Goal: Information Seeking & Learning: Learn about a topic

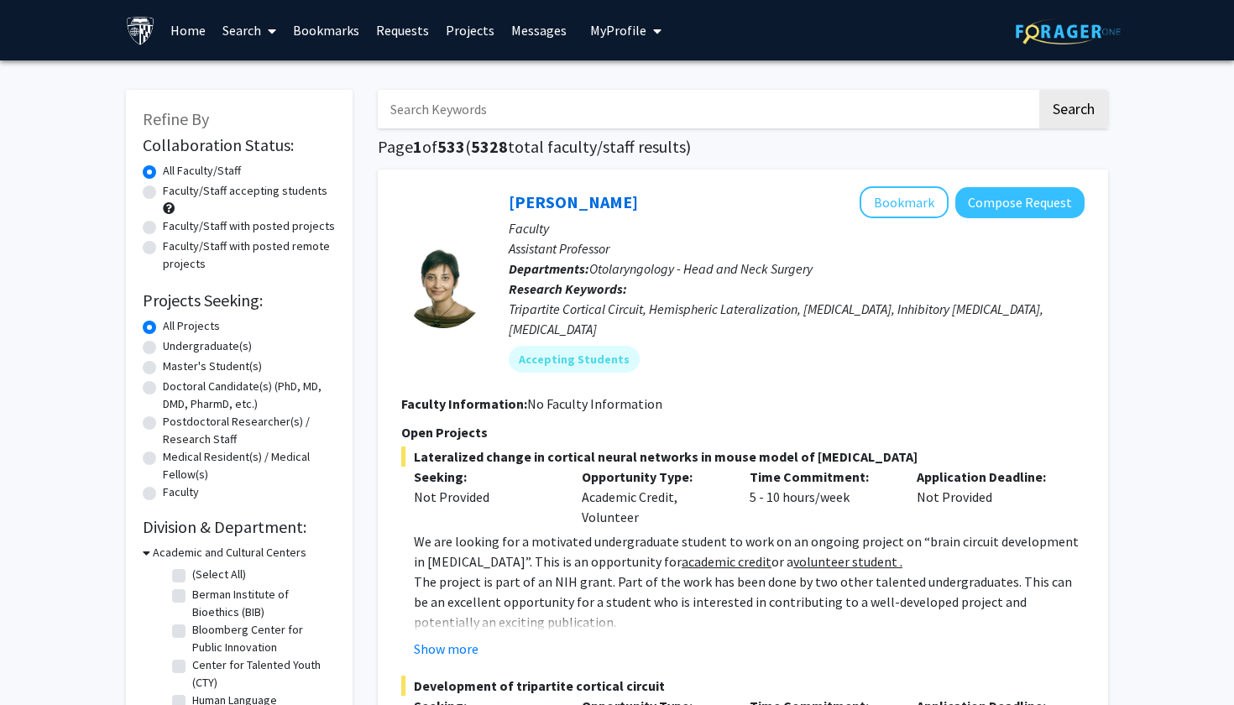
click at [498, 110] on input "Search Keywords" at bounding box center [707, 109] width 659 height 39
type input "jacky jennings"
click at [1073, 112] on button "Search" at bounding box center [1073, 109] width 69 height 39
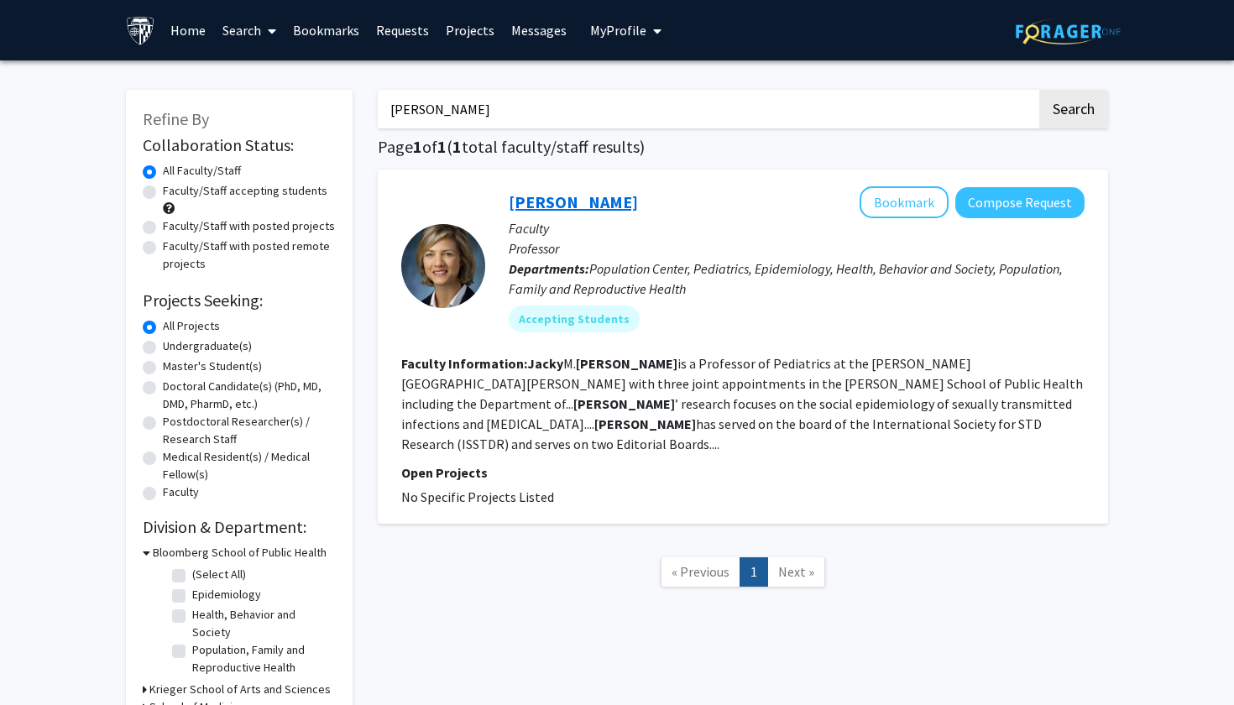
click at [557, 196] on link "Jacky Jennings" at bounding box center [573, 201] width 129 height 21
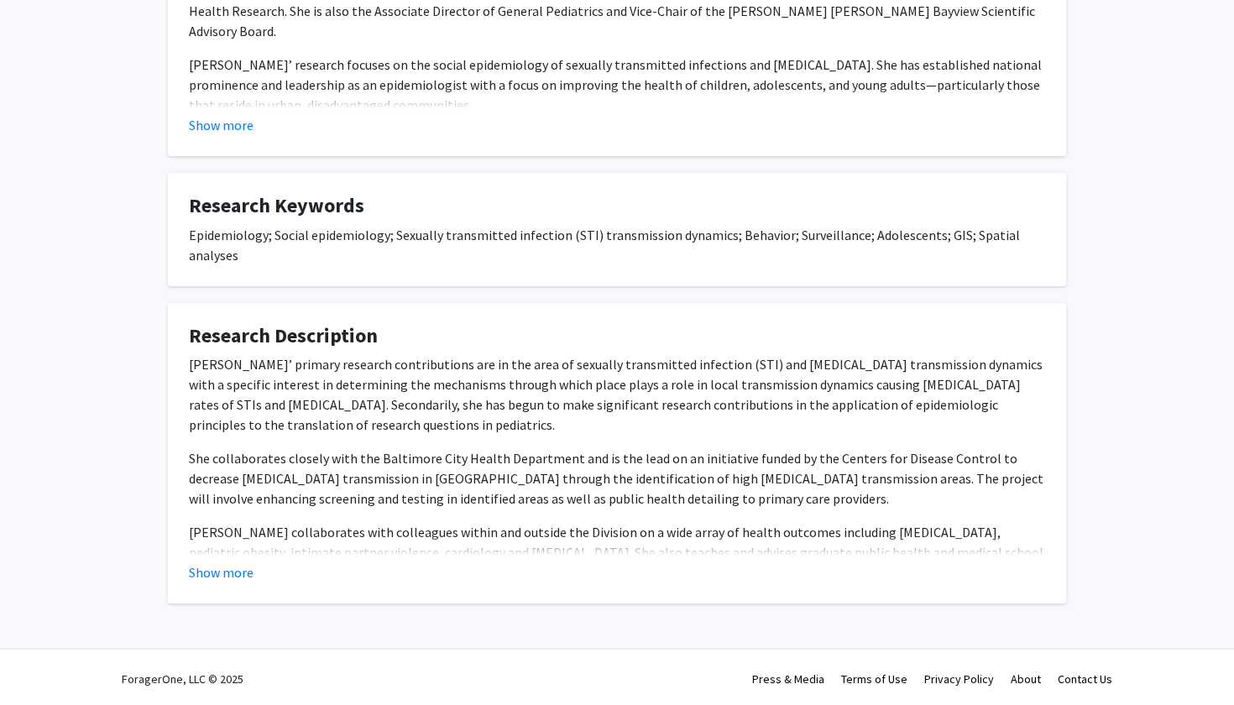
scroll to position [484, 0]
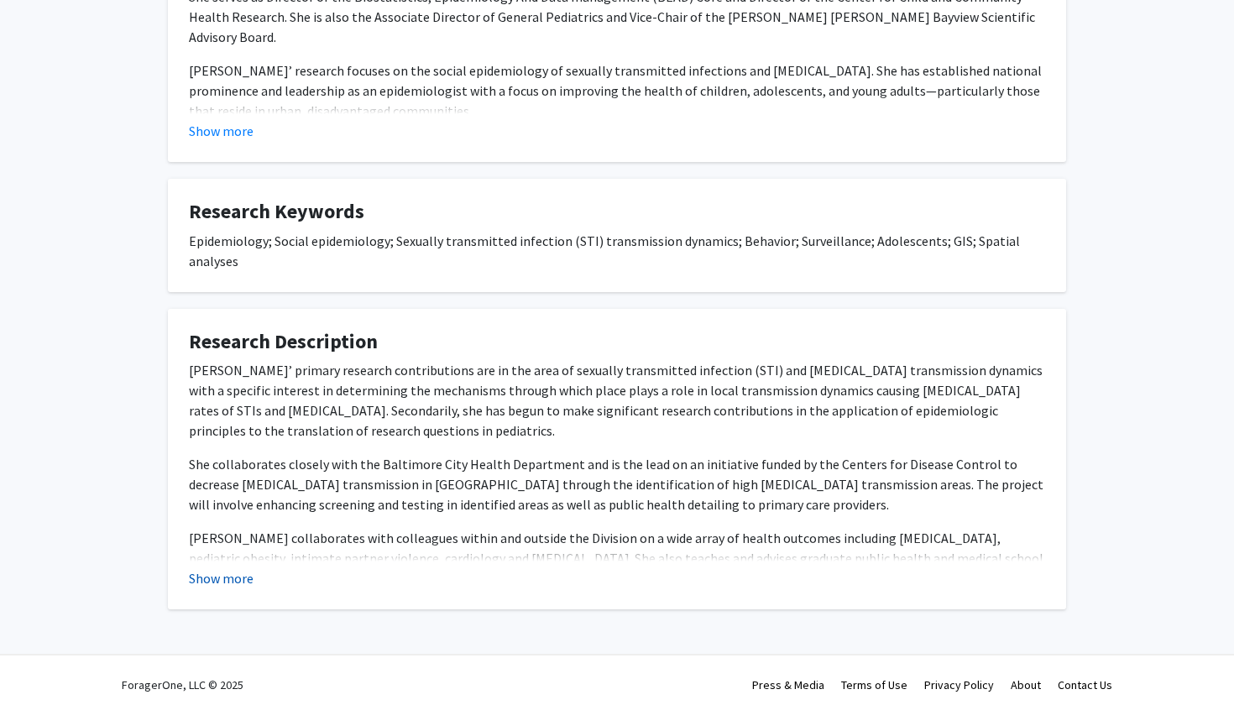
click at [237, 572] on button "Show more" at bounding box center [221, 578] width 65 height 20
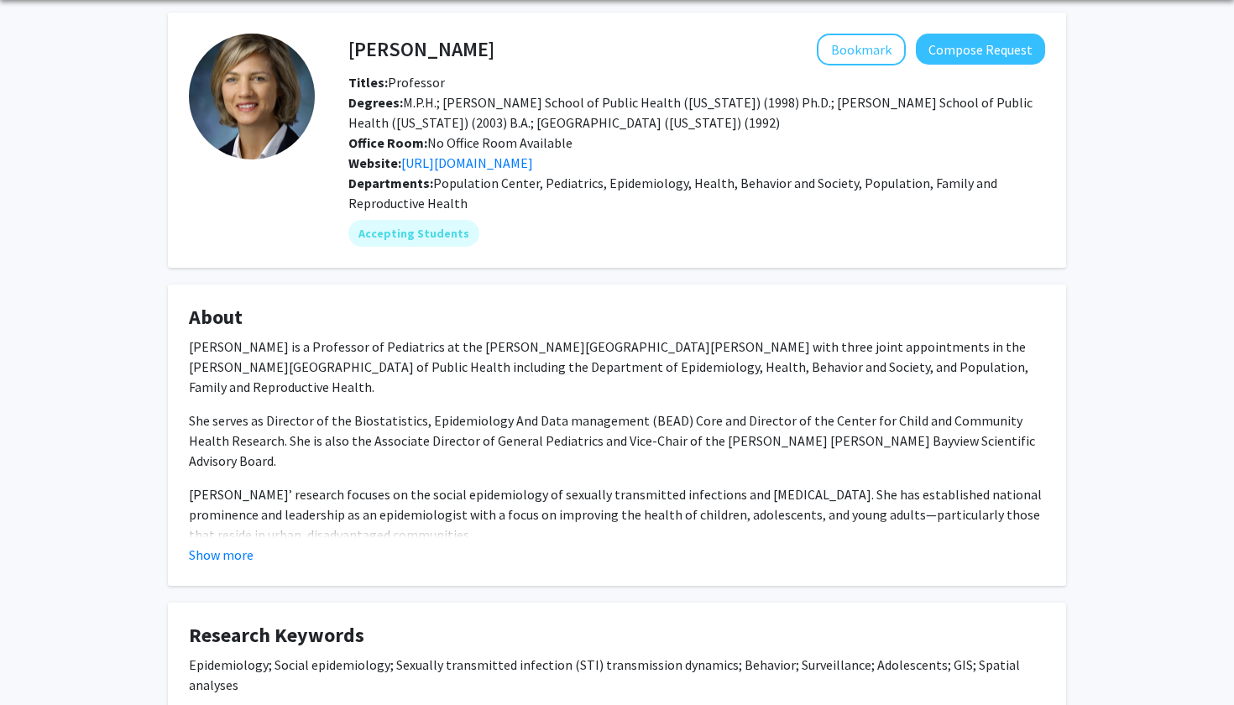
scroll to position [55, 0]
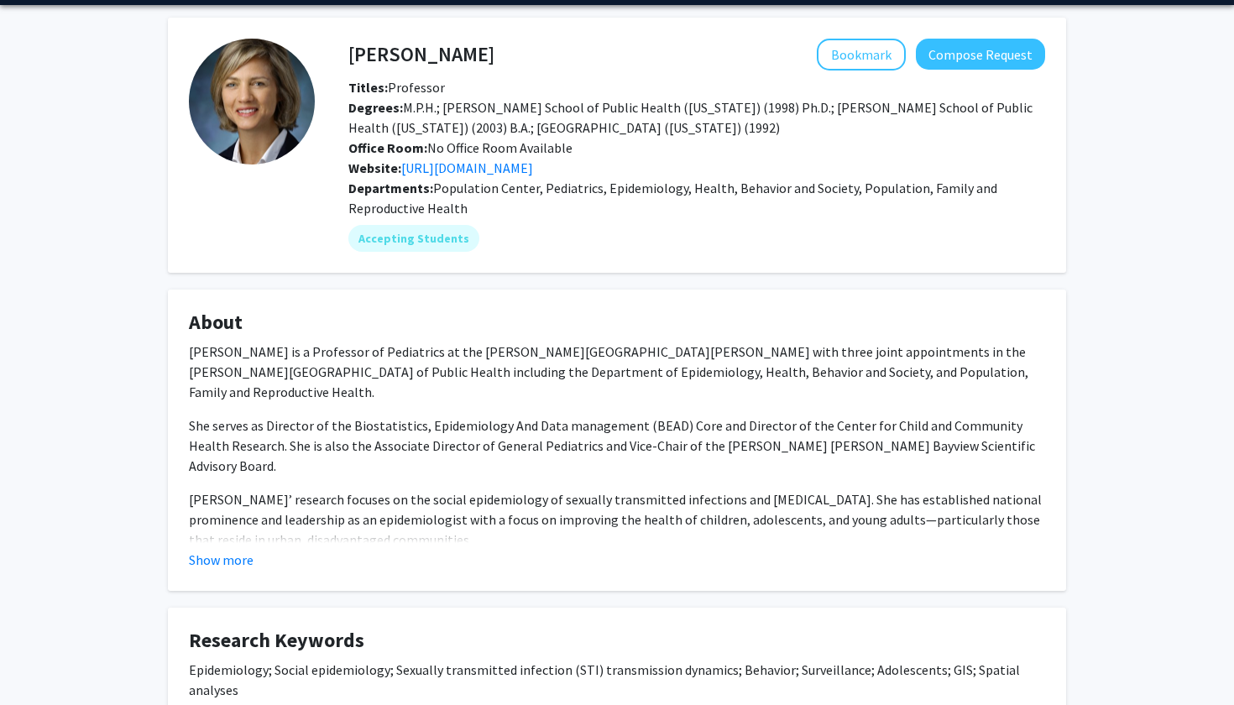
click at [346, 426] on p "She serves as Director of the Biostatistics, Epidemiology And Data management (…" at bounding box center [617, 445] width 856 height 60
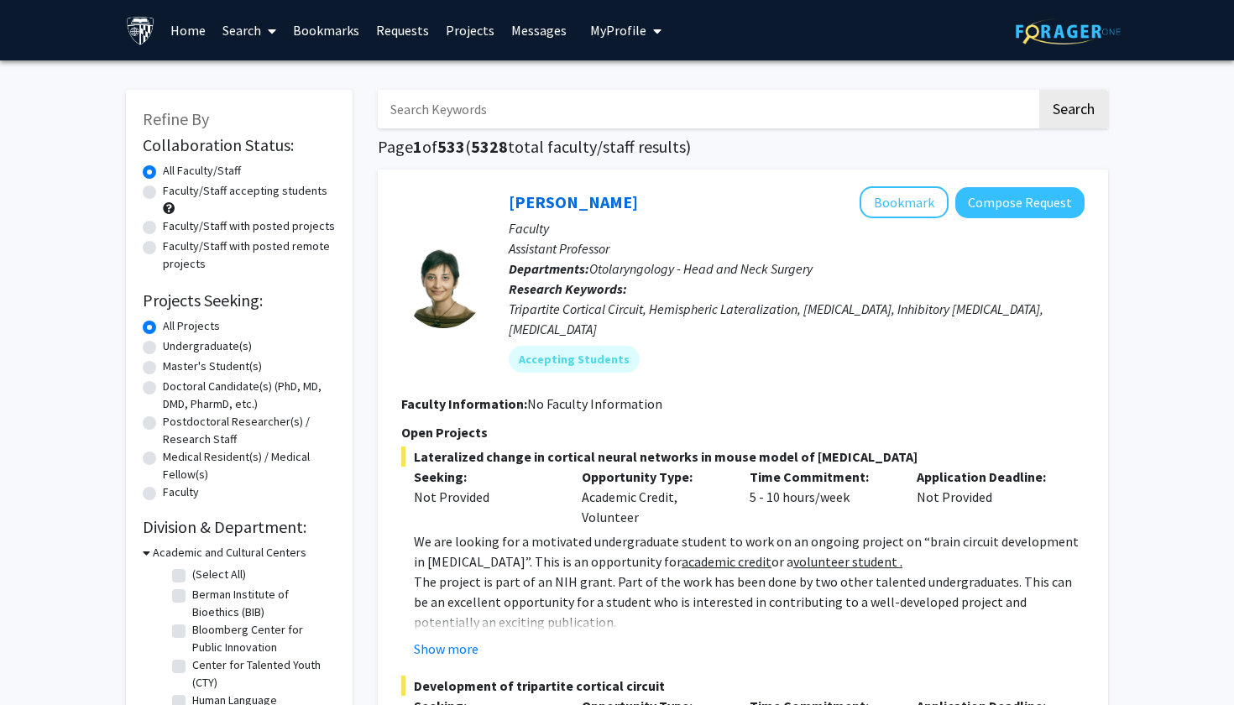
click at [507, 109] on input "Search Keywords" at bounding box center [707, 109] width 659 height 39
type input "Jeanne Sheffield"
click at [1073, 112] on button "Search" at bounding box center [1073, 109] width 69 height 39
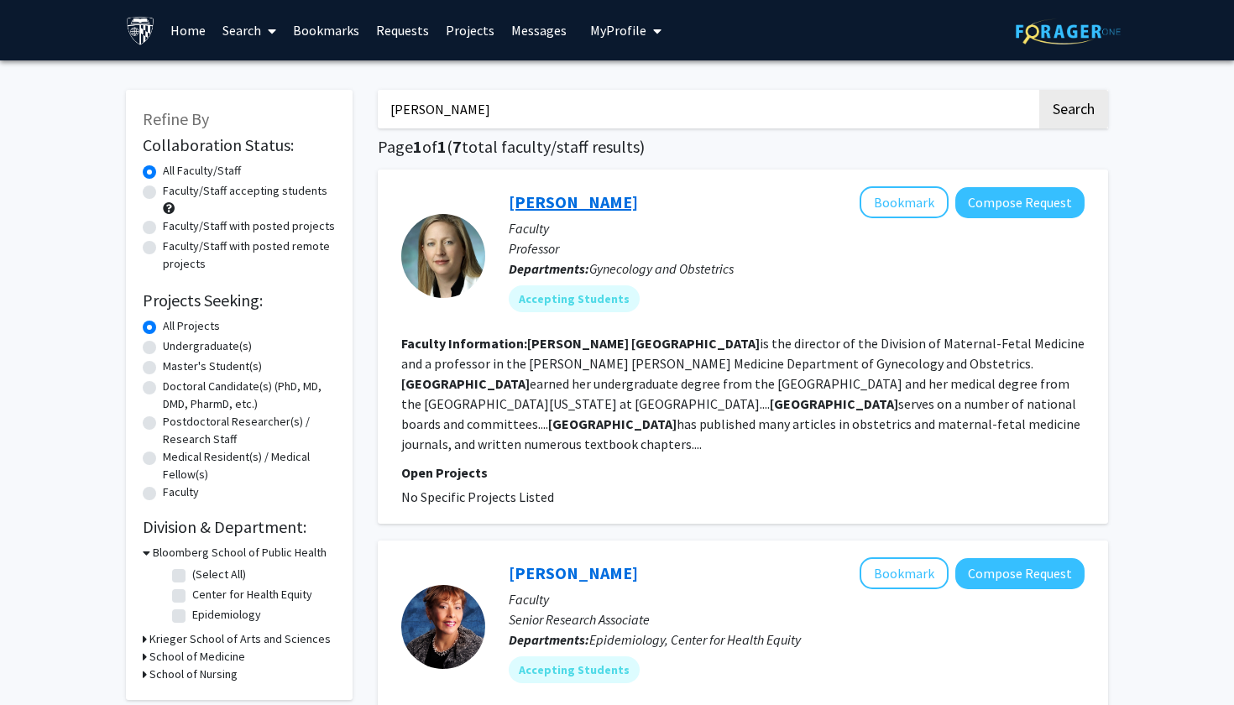
click at [549, 206] on link "[PERSON_NAME]" at bounding box center [573, 201] width 129 height 21
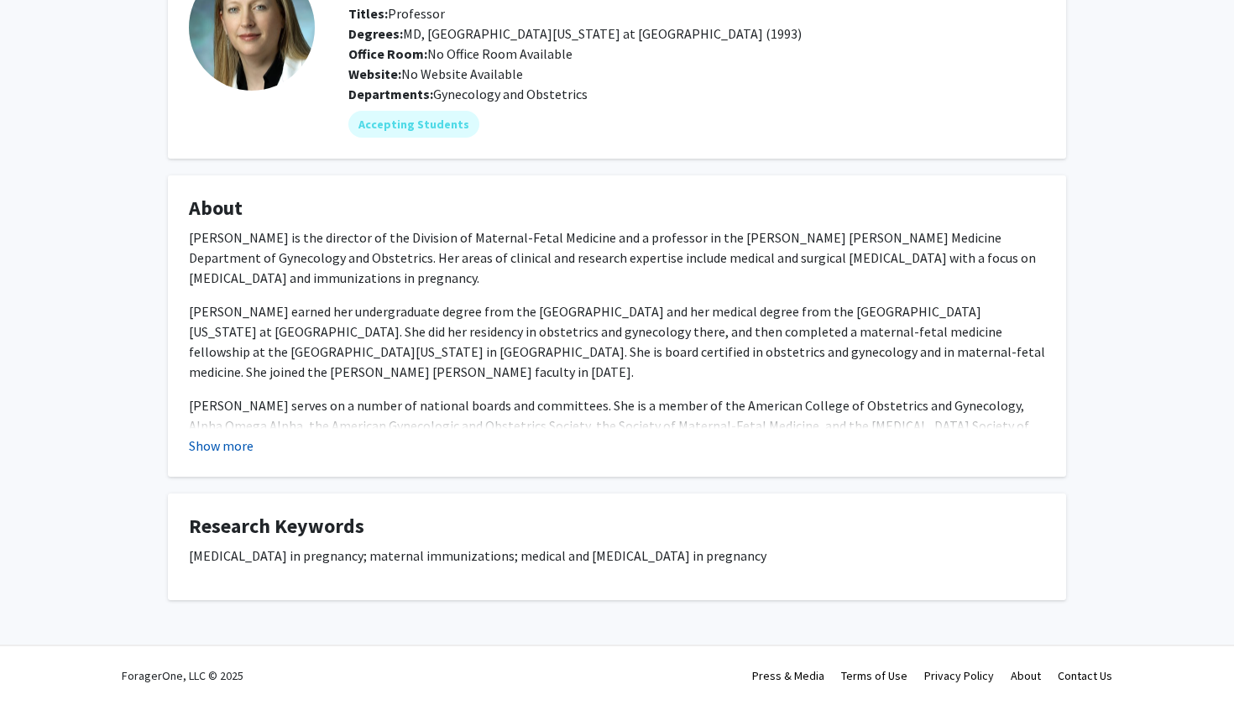
click at [227, 437] on button "Show more" at bounding box center [221, 446] width 65 height 20
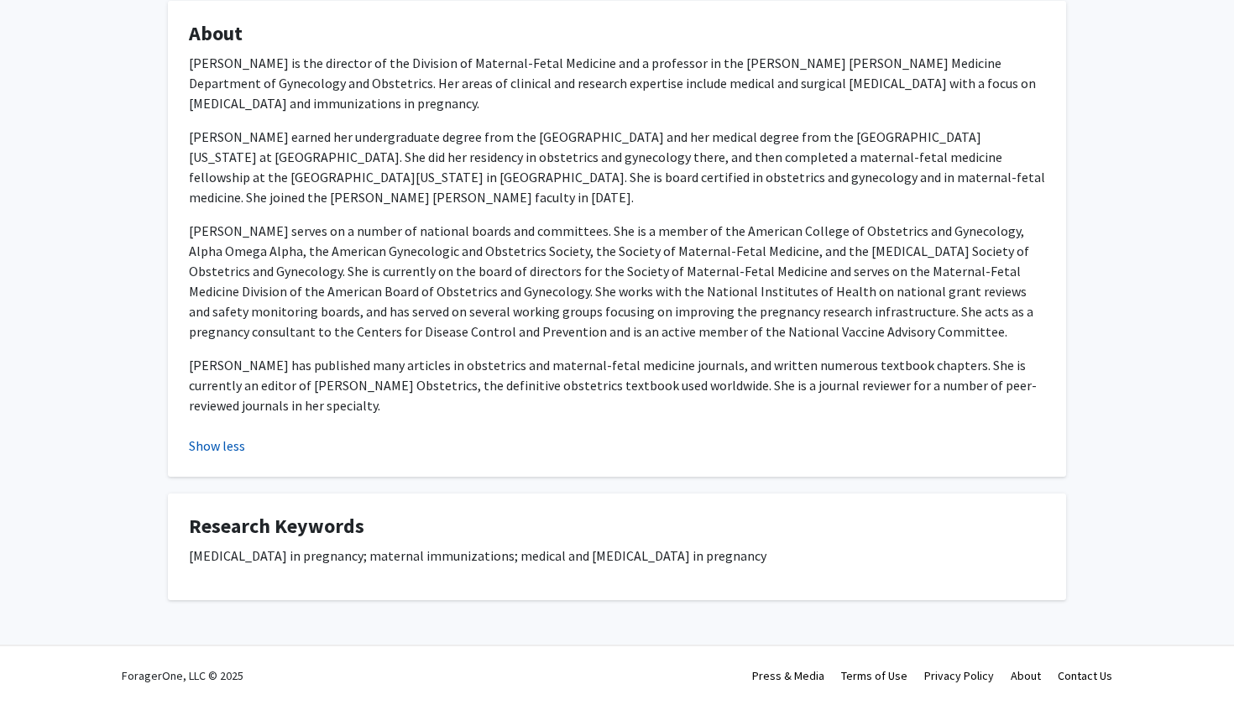
scroll to position [305, 0]
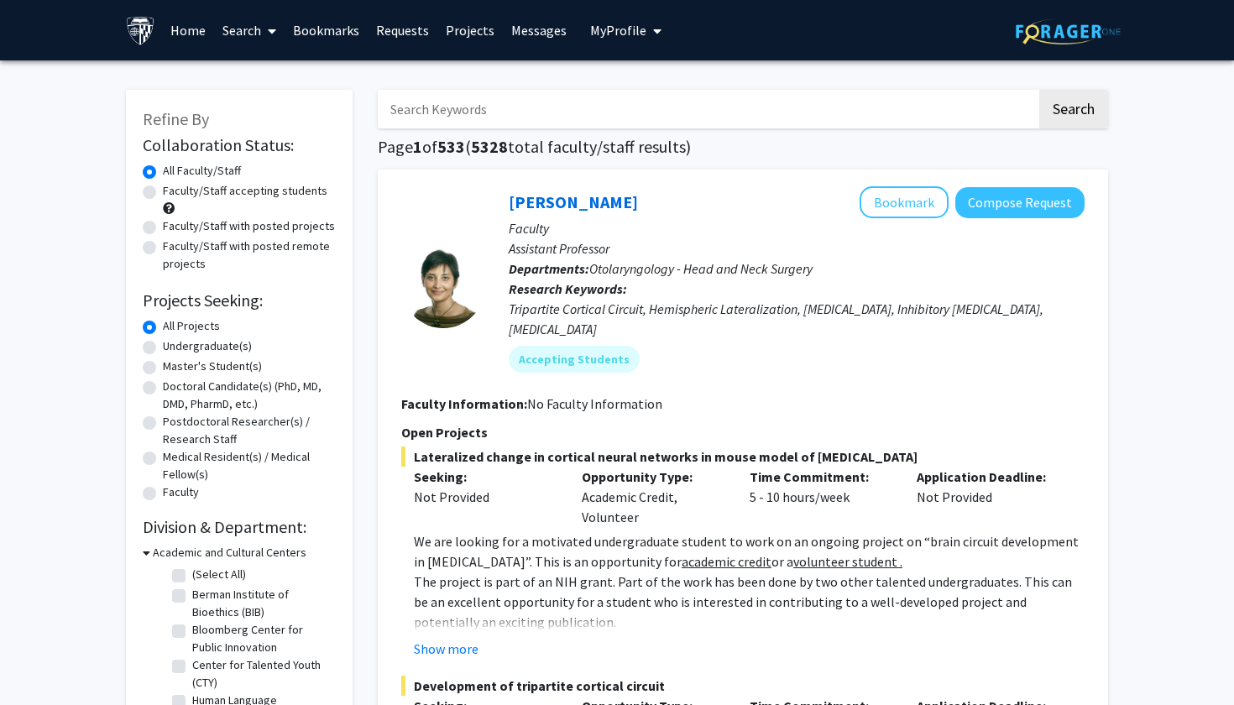
click at [479, 118] on input "Search Keywords" at bounding box center [707, 109] width 659 height 39
paste input "Emily Murphy"
type input "Emily Murphy"
click at [1067, 113] on button "Search" at bounding box center [1073, 109] width 69 height 39
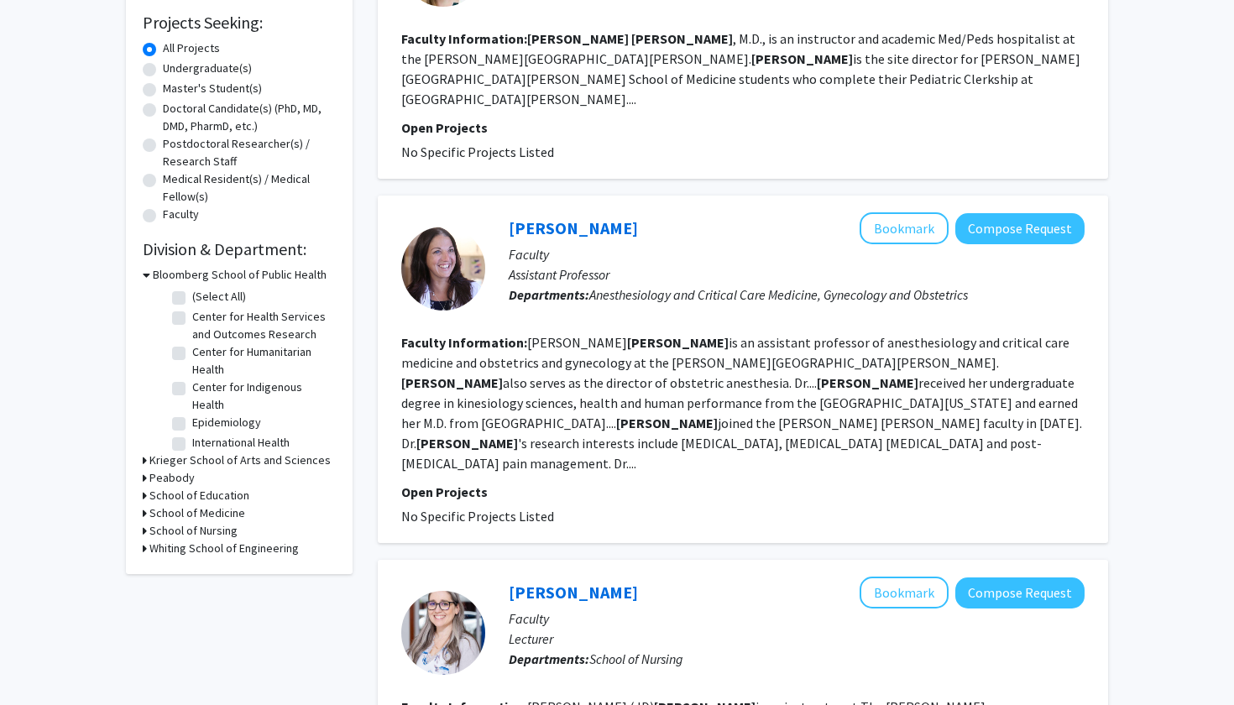
scroll to position [282, 0]
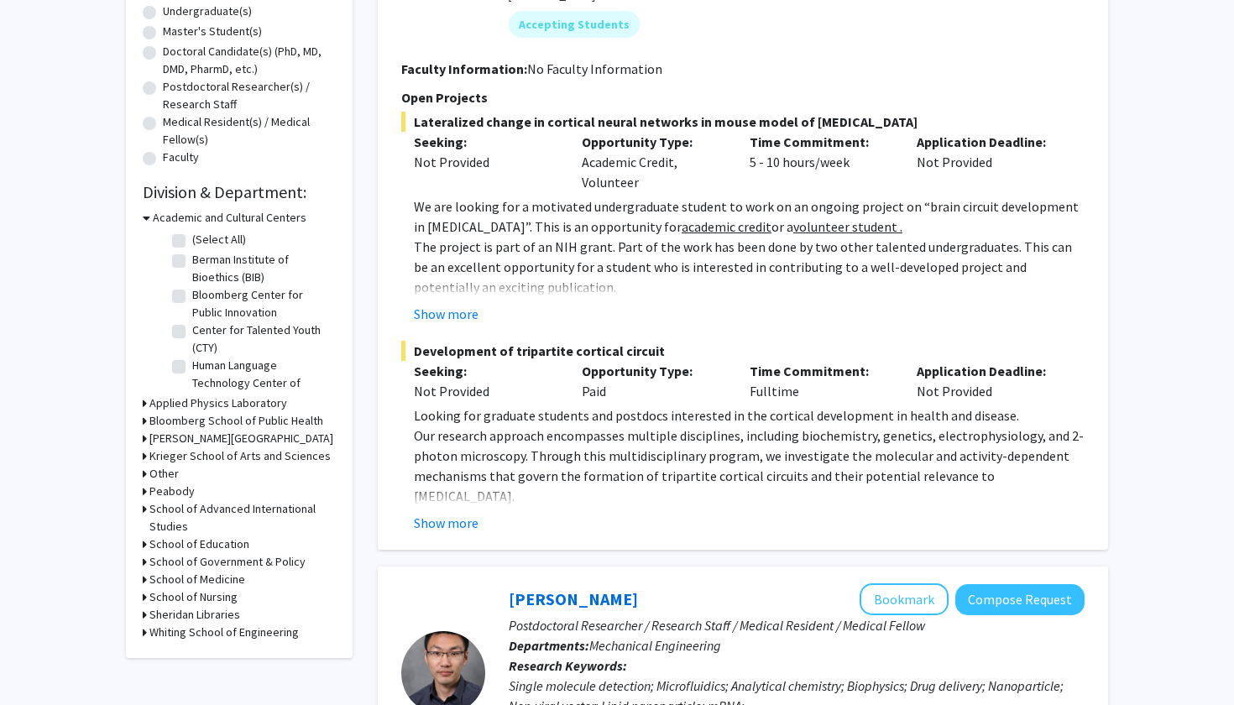
scroll to position [269, 0]
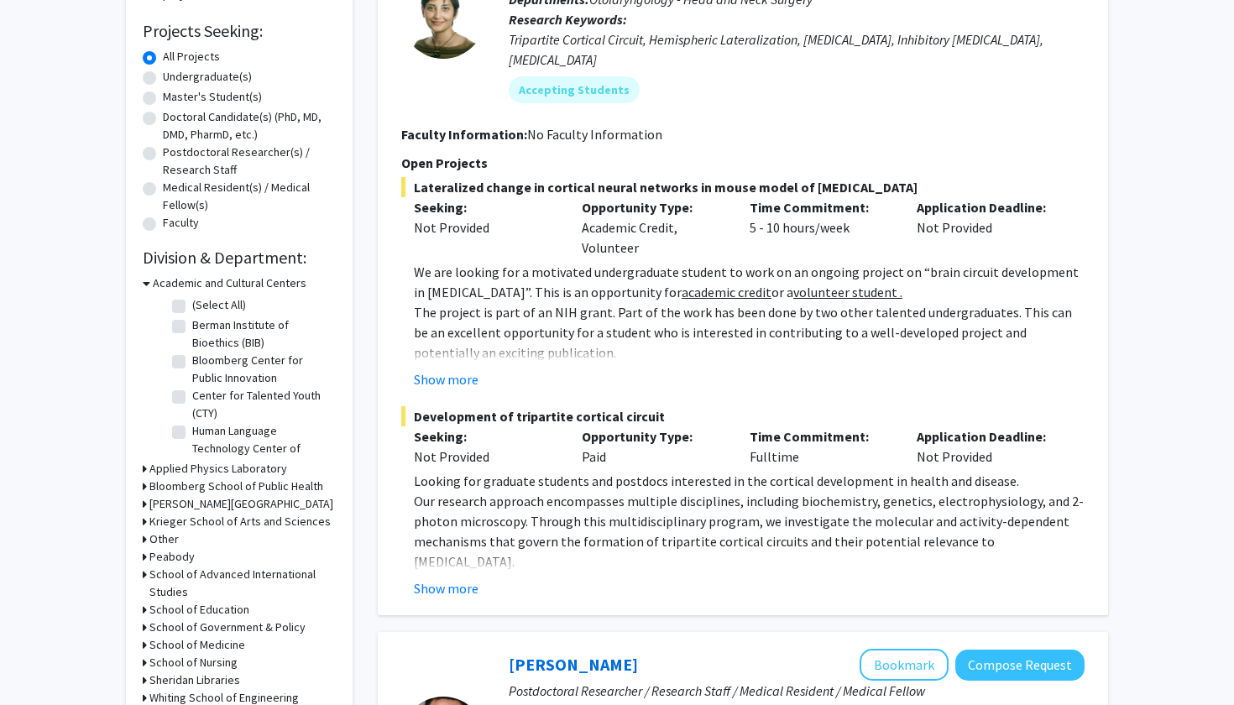
click at [269, 13] on form "Collaboration Status: Collaboration Status All Faculty/Staff Collaboration Stat…" at bounding box center [239, 50] width 193 height 368
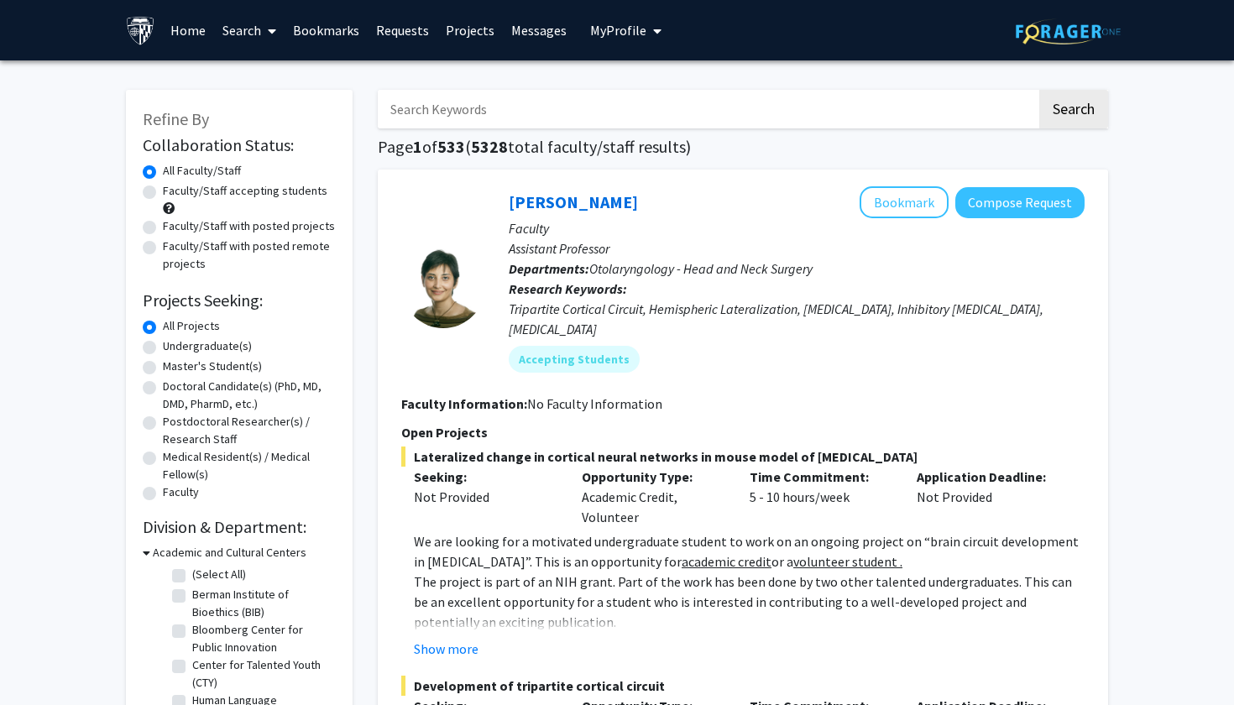
click at [512, 112] on input "Search Keywords" at bounding box center [707, 109] width 659 height 39
click at [1073, 112] on button "Search" at bounding box center [1073, 109] width 69 height 39
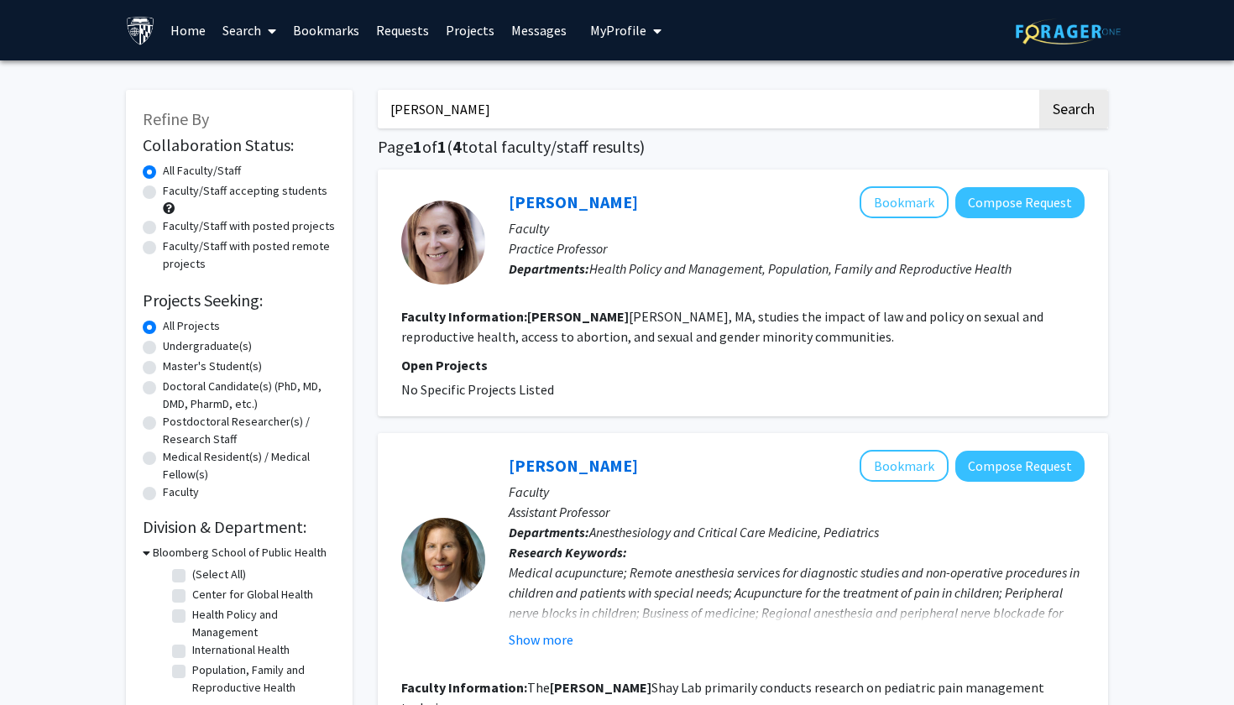
type input "Joann"
click at [1073, 112] on button "Search" at bounding box center [1073, 109] width 69 height 39
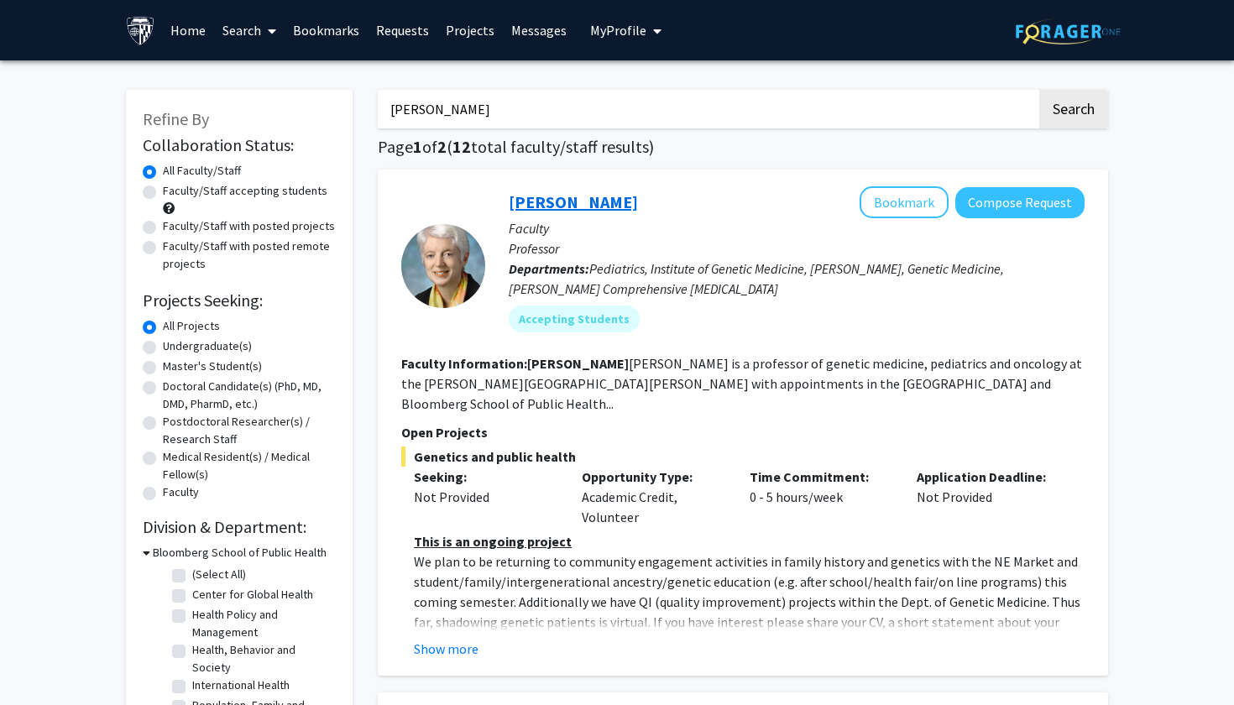
click at [573, 201] on link "Joann Bodurtha" at bounding box center [573, 201] width 129 height 21
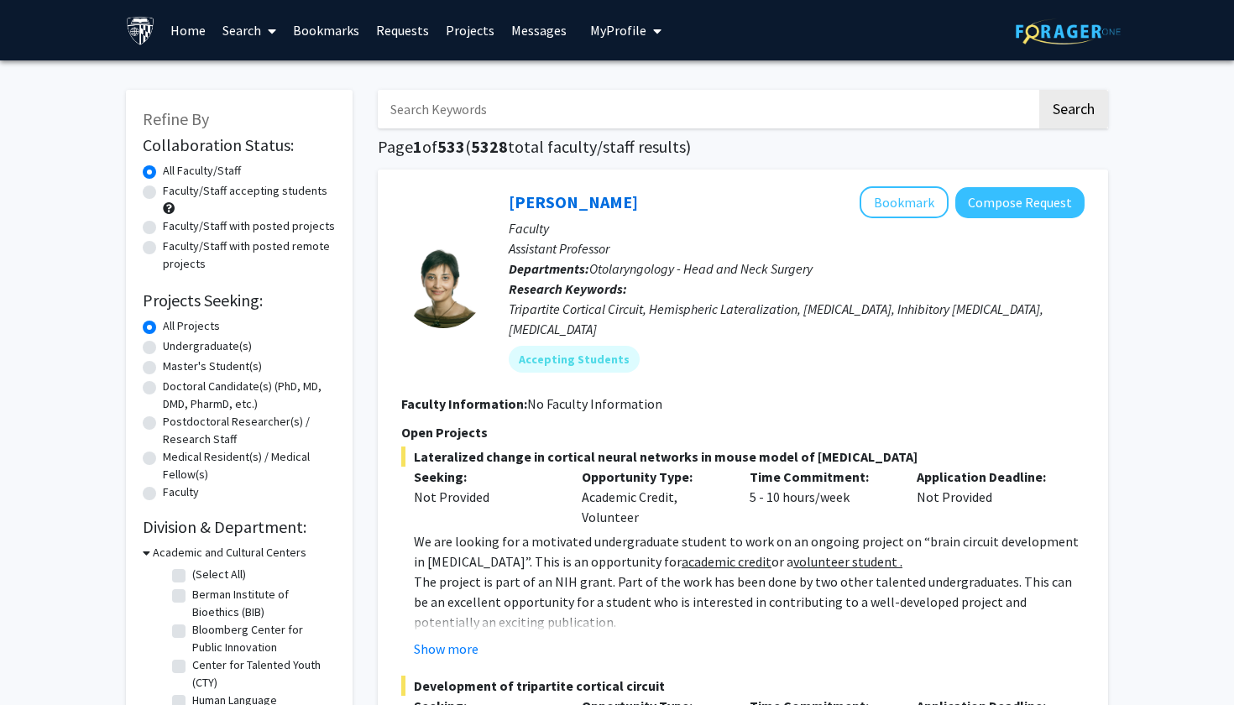
click at [545, 121] on input "Search Keywords" at bounding box center [707, 109] width 659 height 39
click at [1073, 112] on button "Search" at bounding box center [1073, 109] width 69 height 39
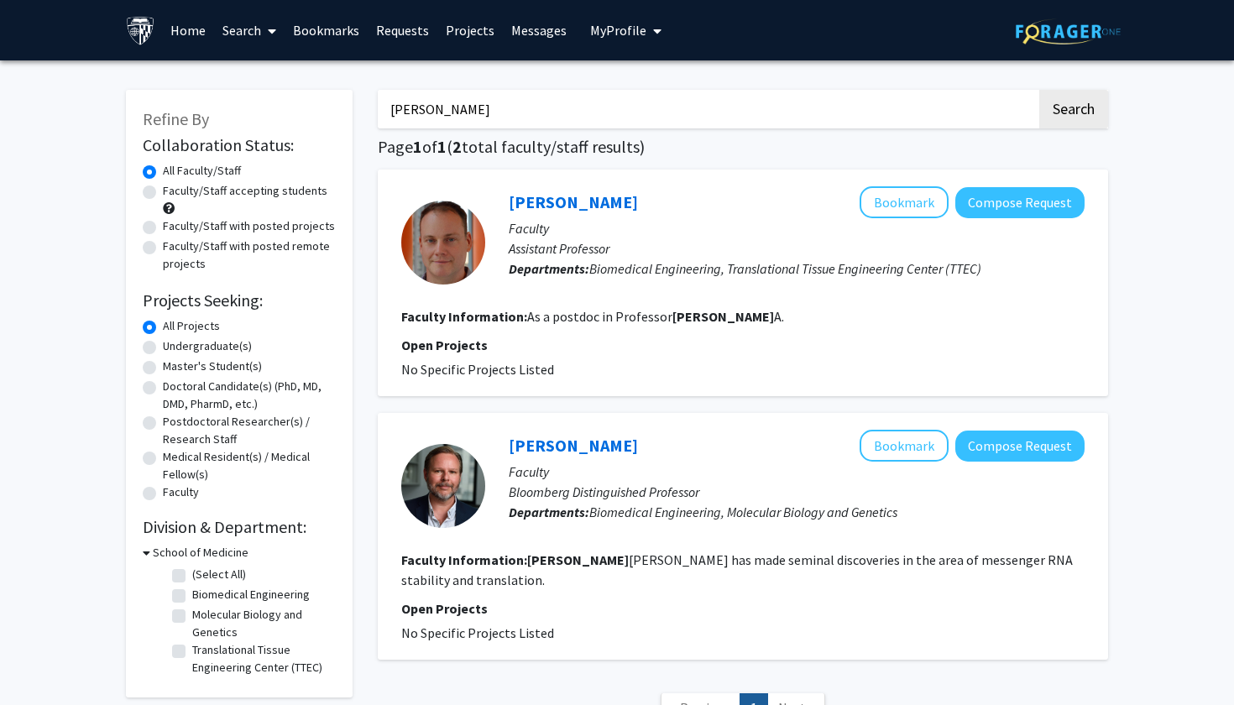
click at [421, 108] on input "jeffery" at bounding box center [707, 109] width 659 height 39
click at [1073, 112] on button "Search" at bounding box center [1073, 109] width 69 height 39
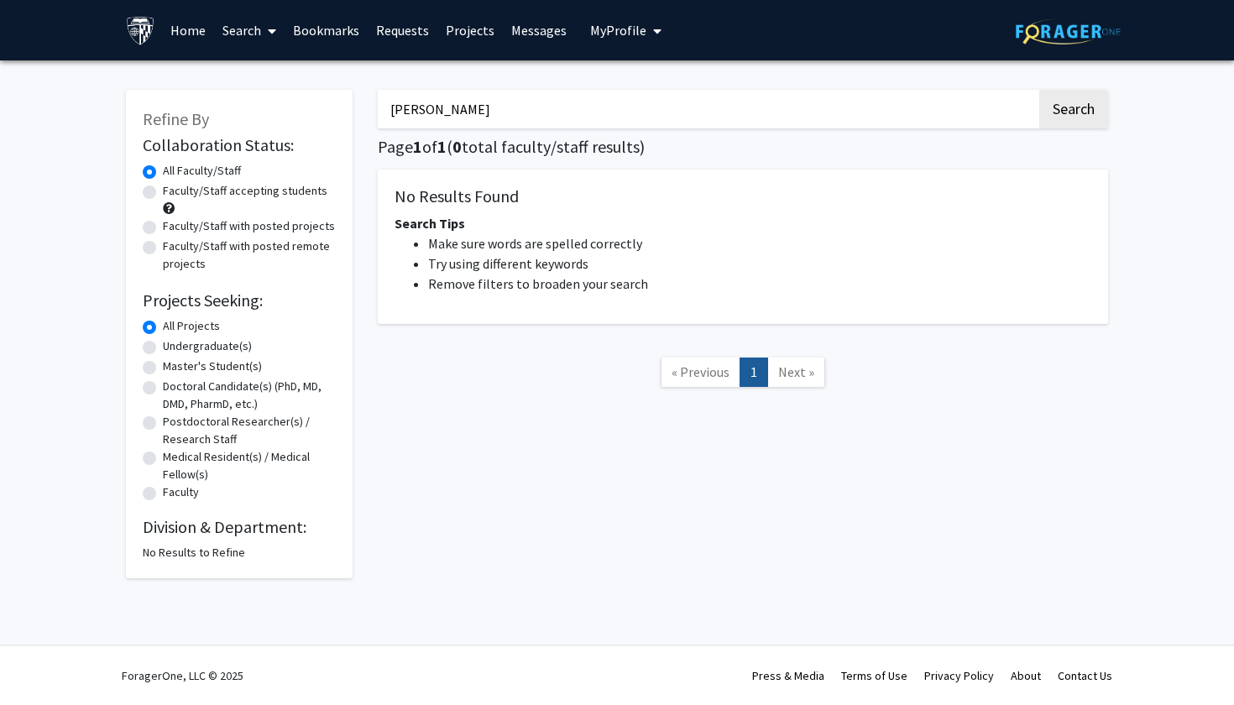
click at [468, 111] on input "jefferey" at bounding box center [707, 109] width 659 height 39
click at [413, 115] on input "jefferey" at bounding box center [707, 109] width 659 height 39
click at [1073, 112] on button "Search" at bounding box center [1073, 109] width 69 height 39
type input "jeffery"
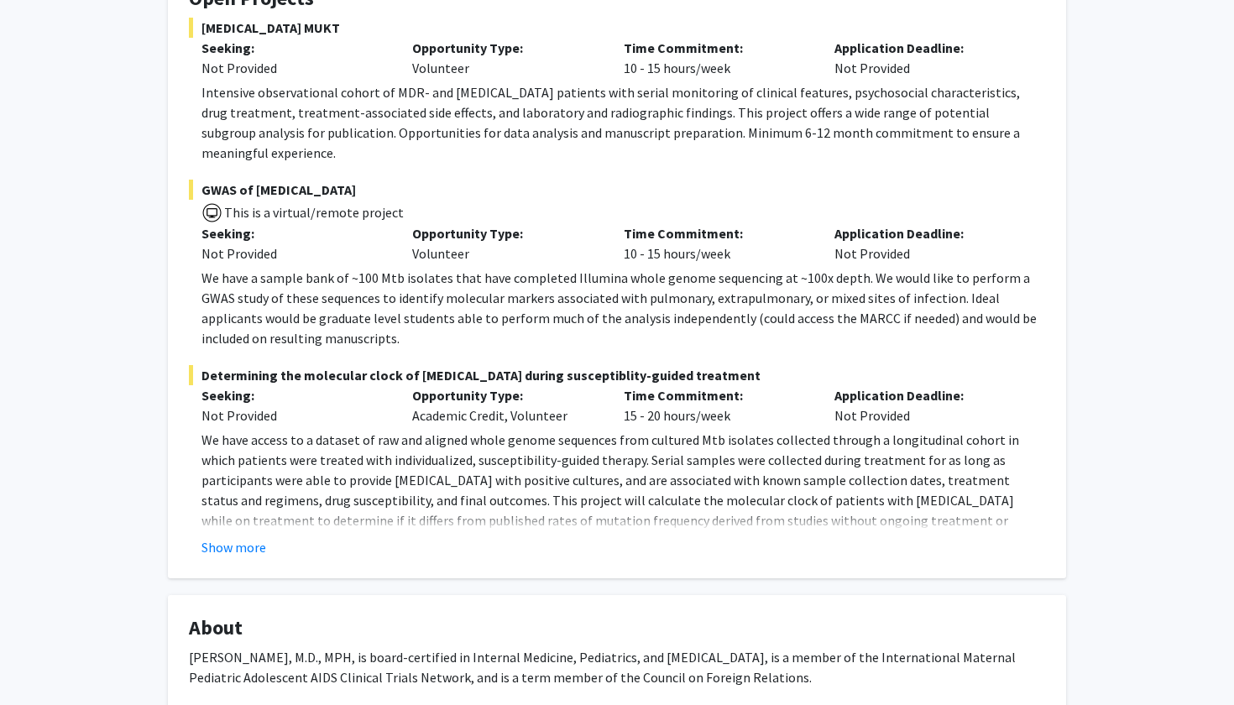
scroll to position [364, 0]
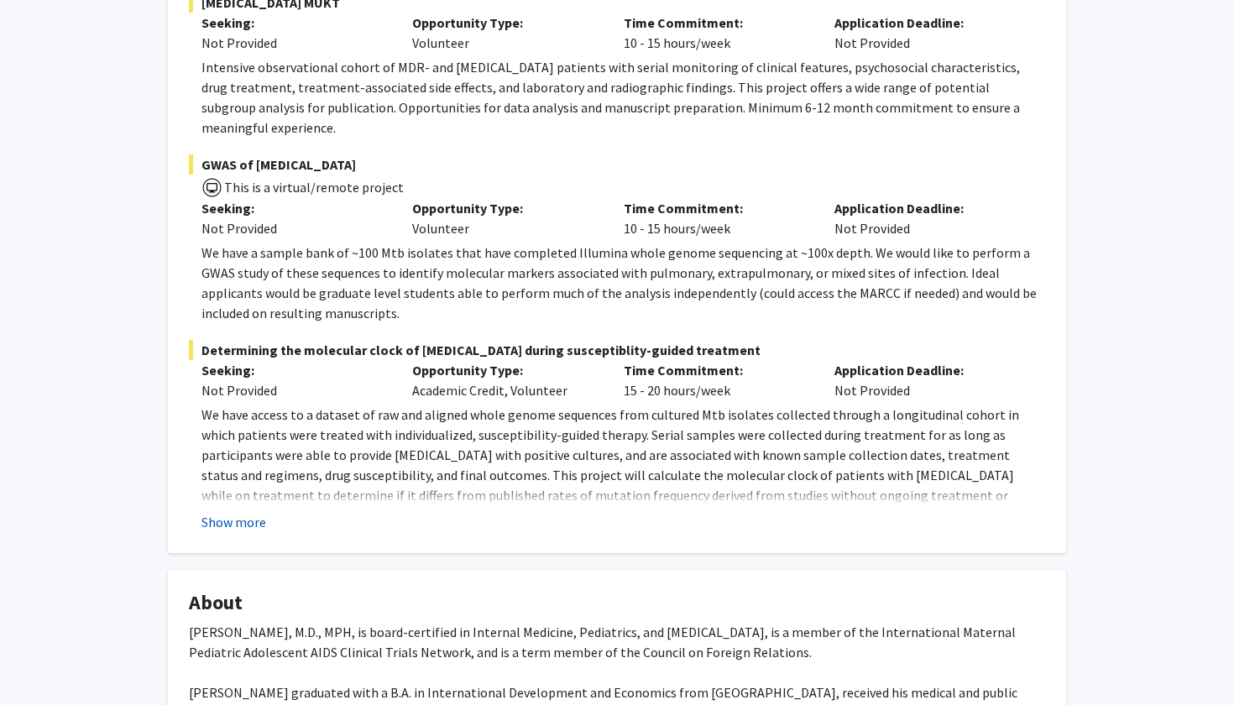
click at [243, 512] on button "Show more" at bounding box center [233, 522] width 65 height 20
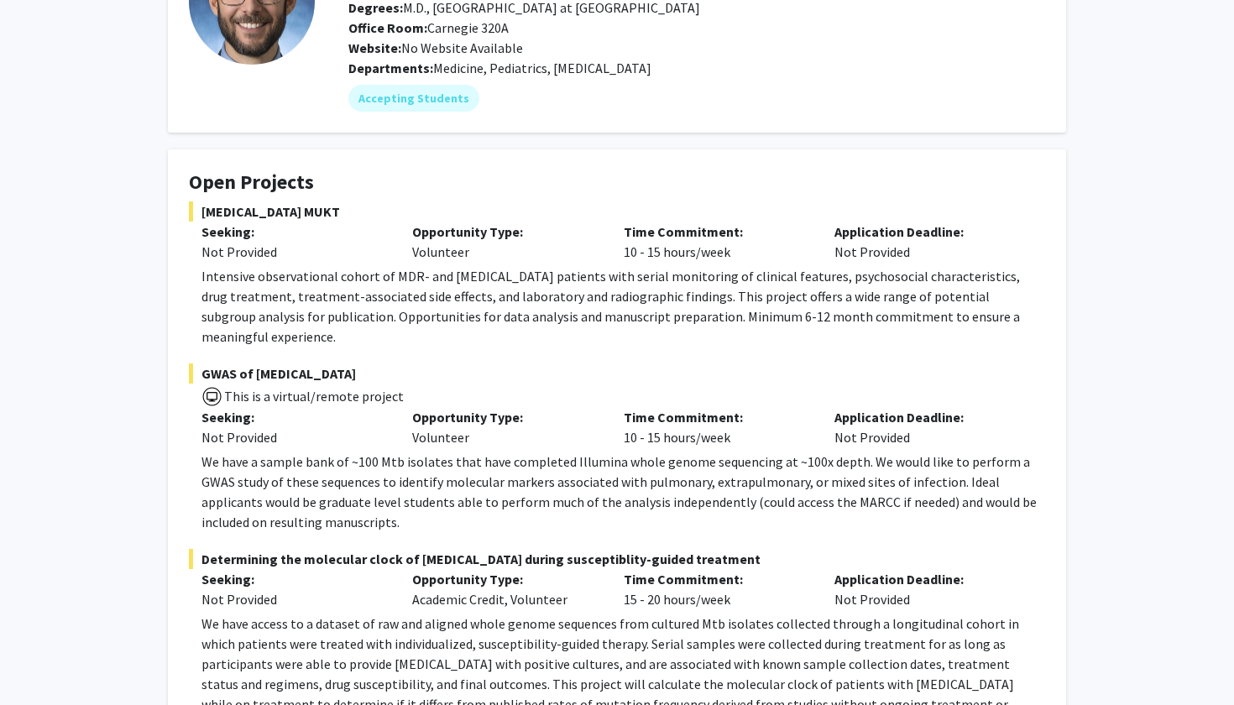
scroll to position [180, 0]
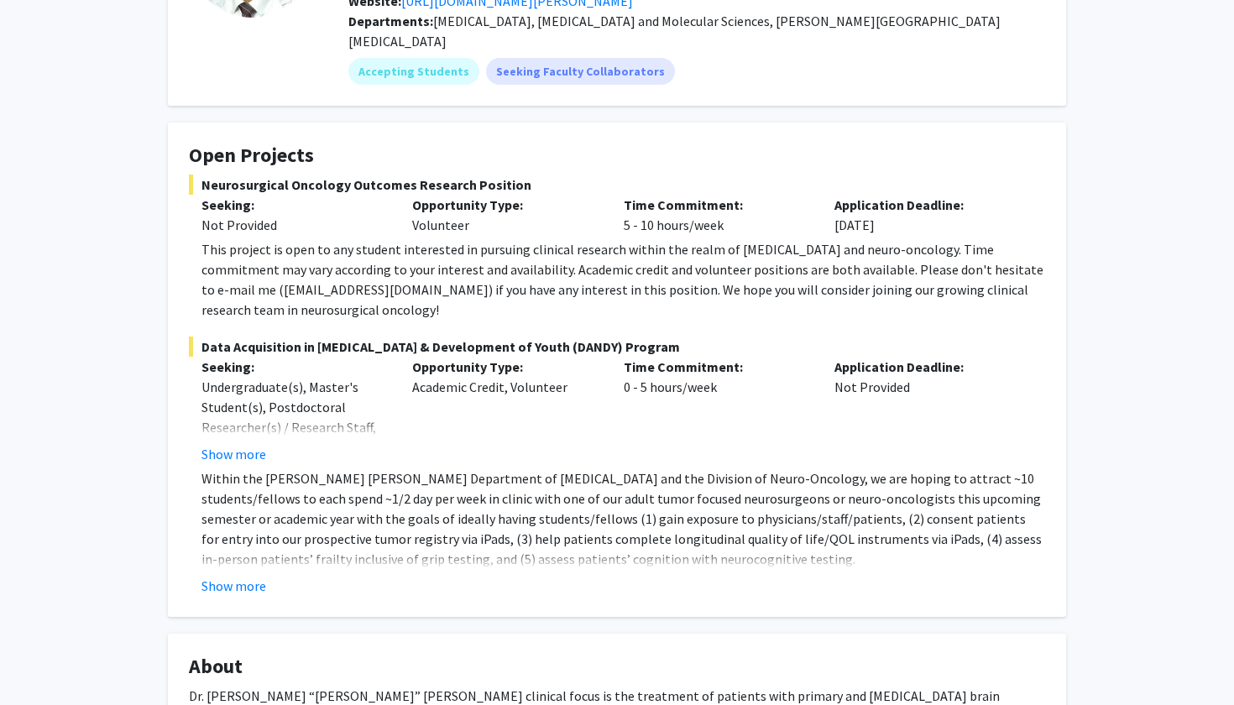
scroll to position [203, 0]
click at [236, 575] on button "Show more" at bounding box center [233, 585] width 65 height 20
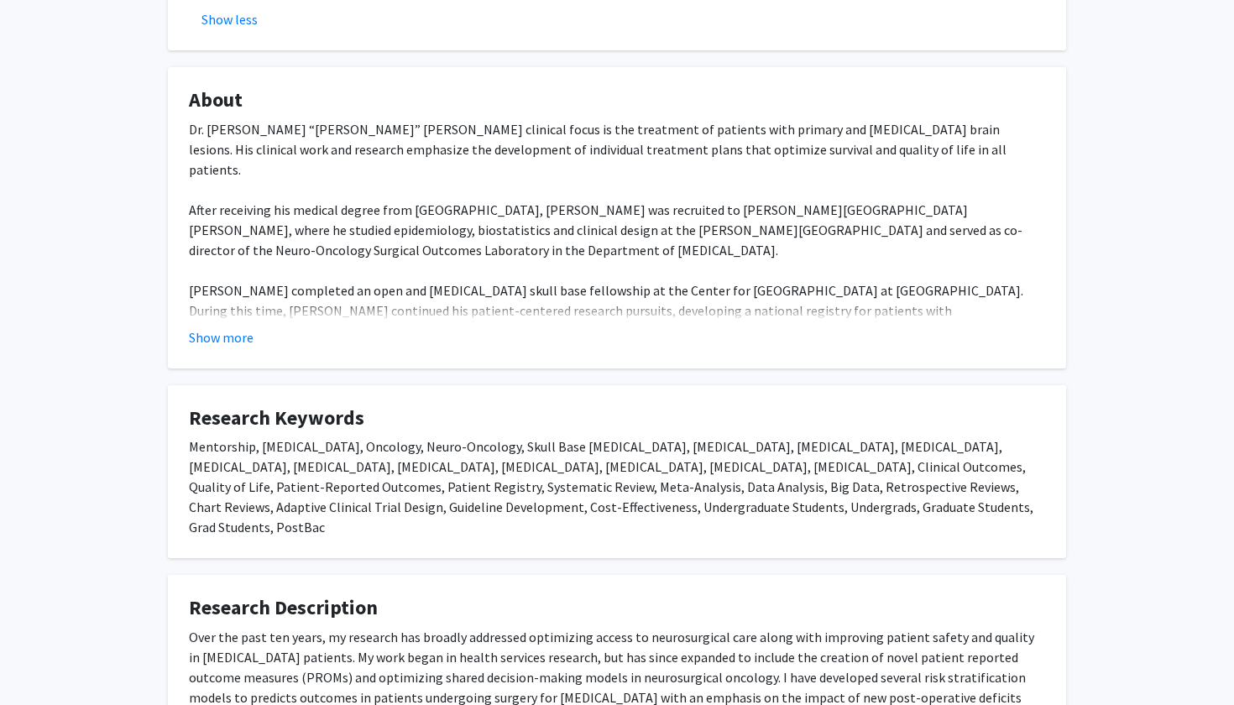
scroll to position [789, 0]
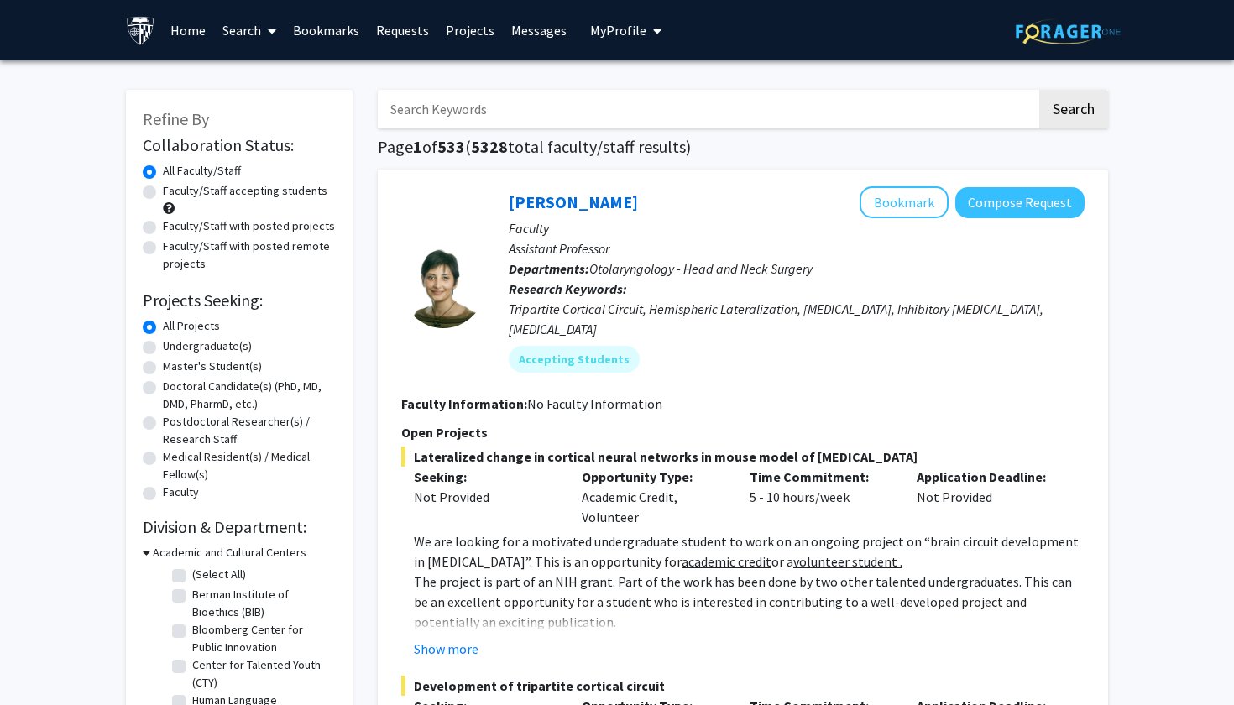
click at [464, 101] on input "Search Keywords" at bounding box center [707, 109] width 659 height 39
click at [1073, 112] on button "Search" at bounding box center [1073, 109] width 69 height 39
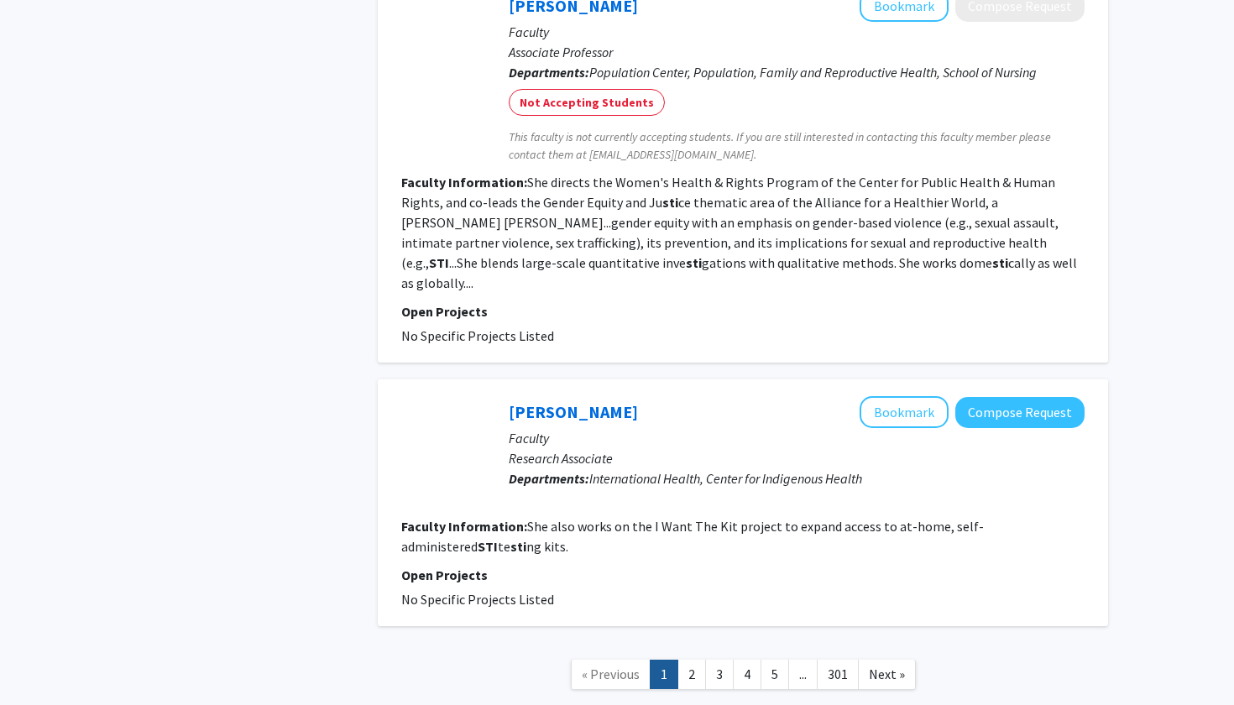
scroll to position [2672, 0]
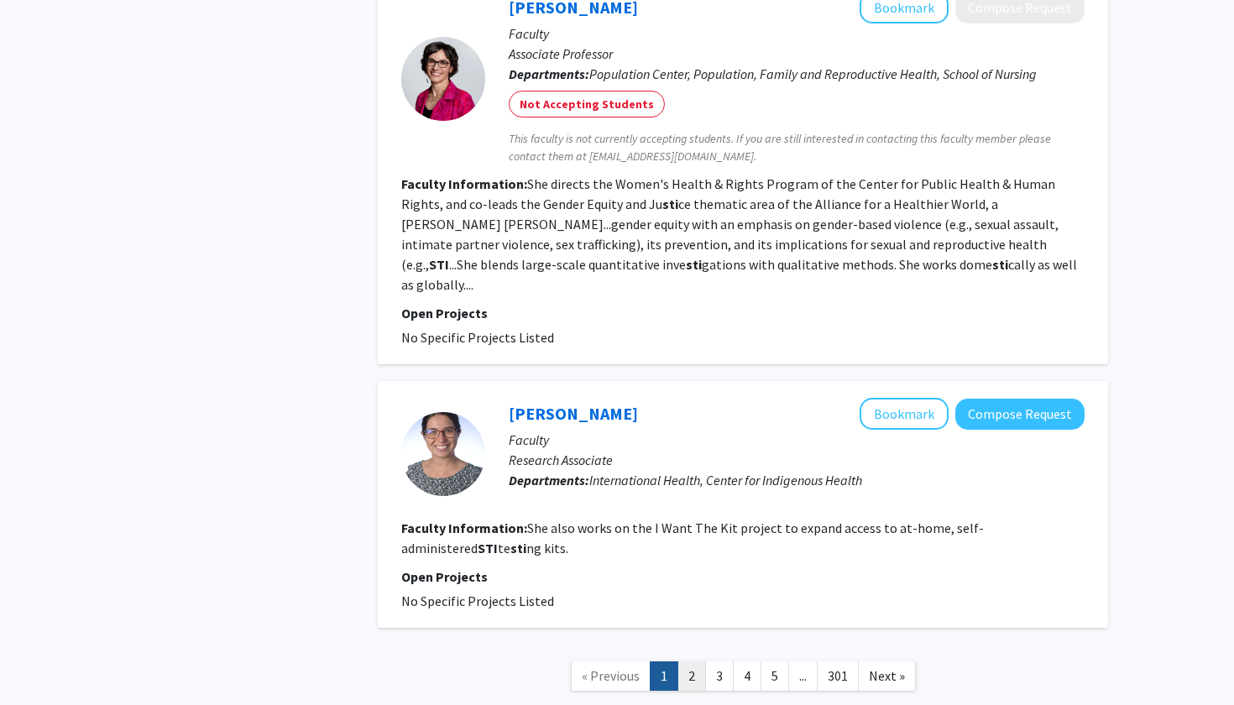
click at [701, 661] on link "2" at bounding box center [691, 675] width 29 height 29
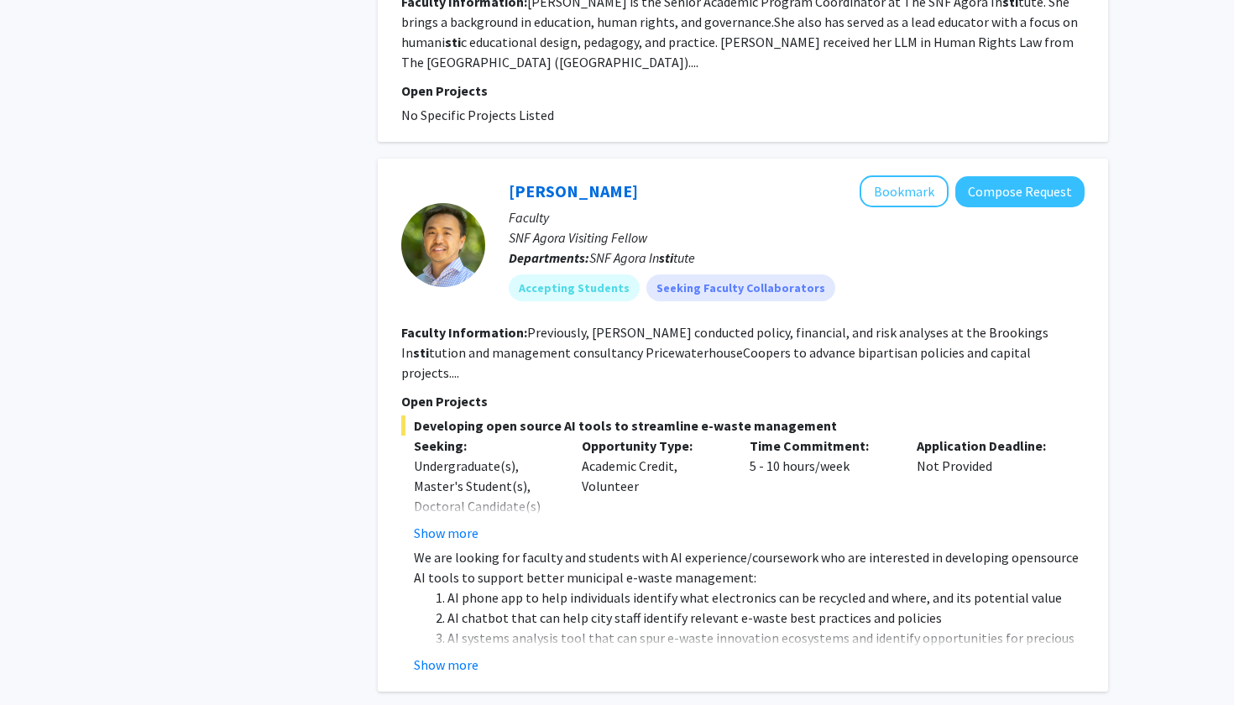
scroll to position [1507, 0]
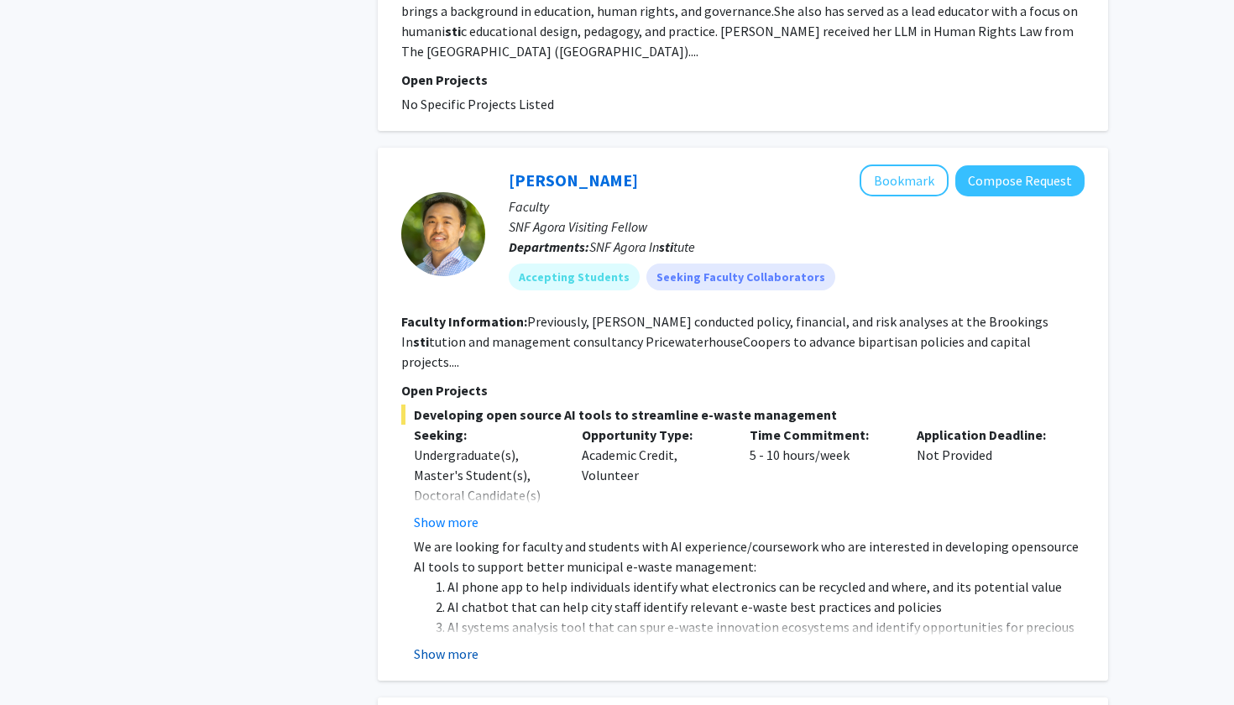
click at [455, 644] on button "Show more" at bounding box center [446, 654] width 65 height 20
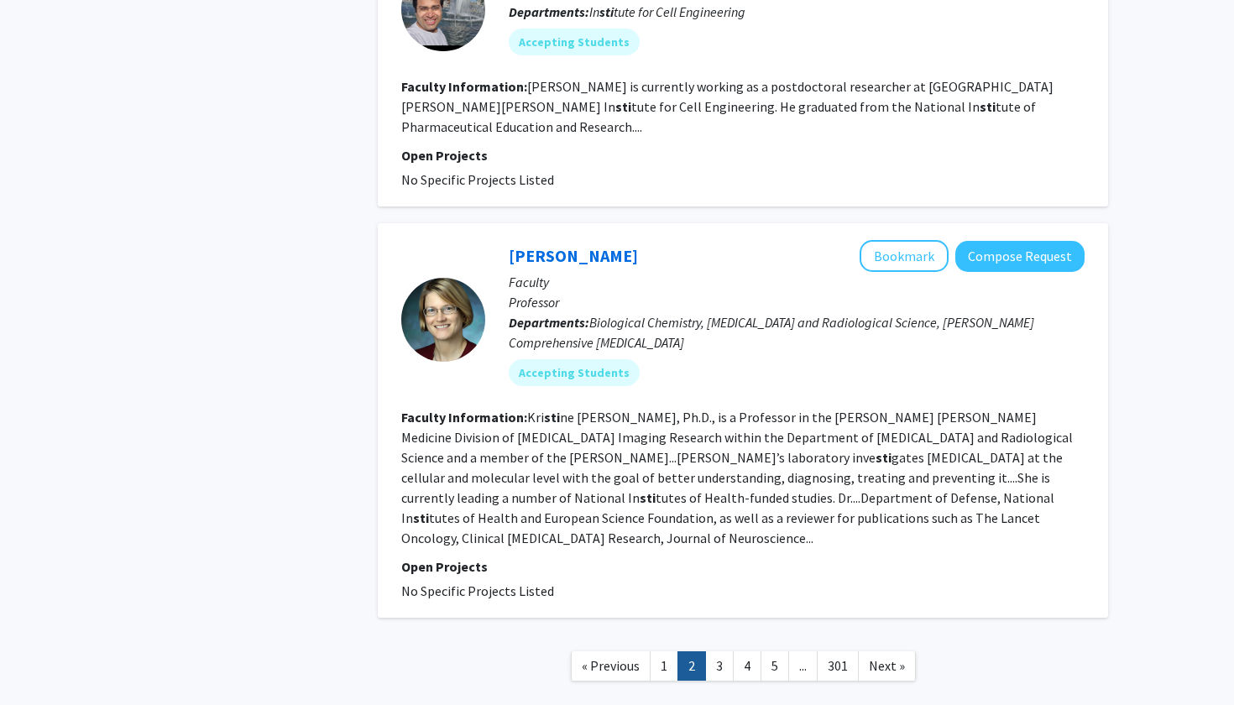
scroll to position [3033, 0]
click at [713, 652] on link "3" at bounding box center [719, 666] width 29 height 29
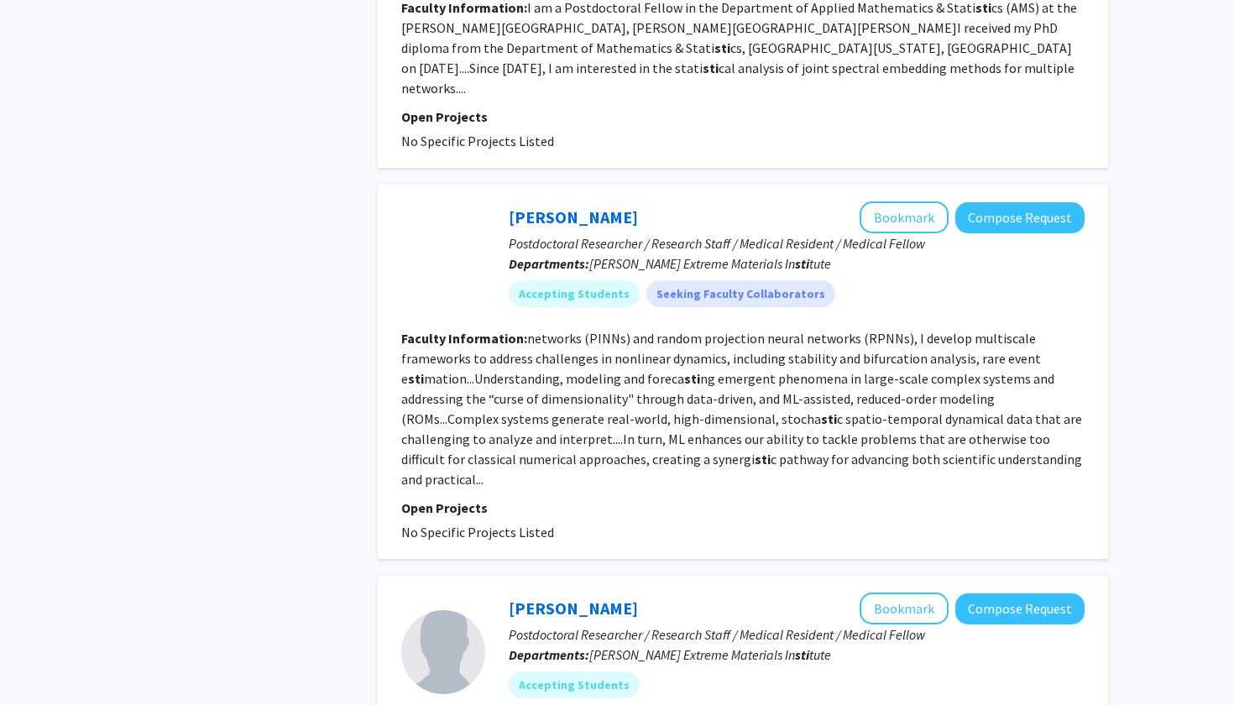
scroll to position [2997, 0]
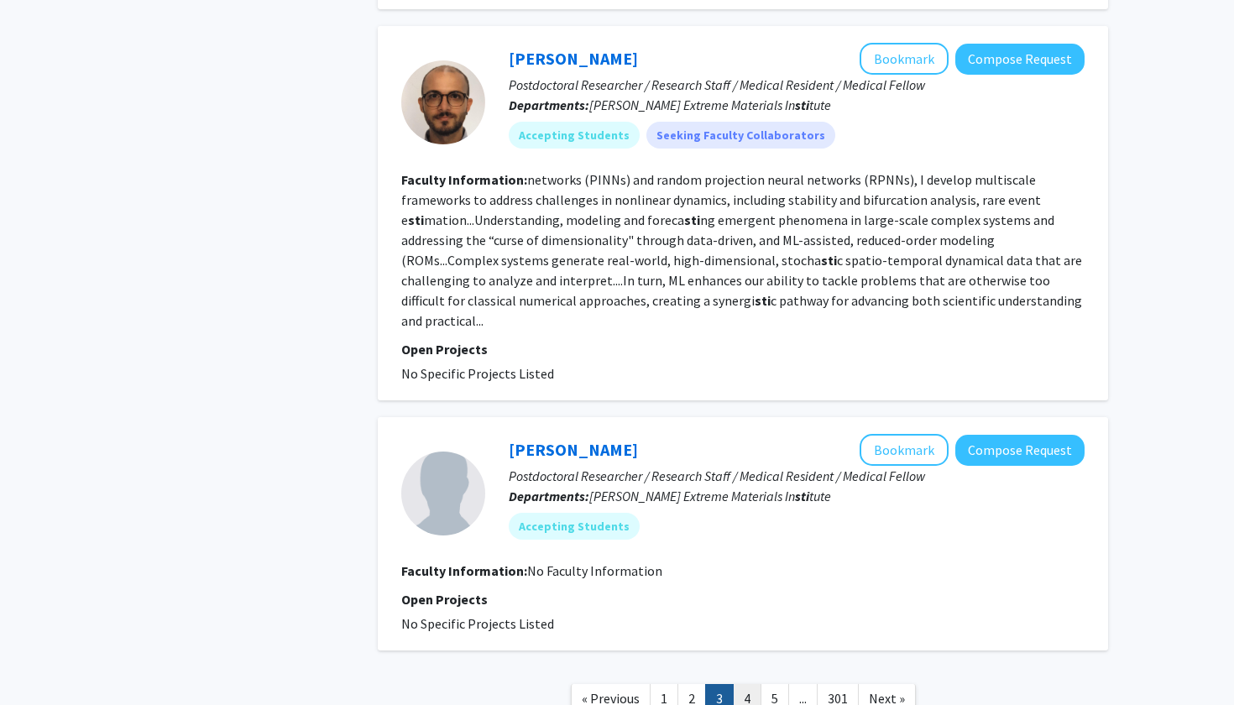
click at [750, 684] on link "4" at bounding box center [747, 698] width 29 height 29
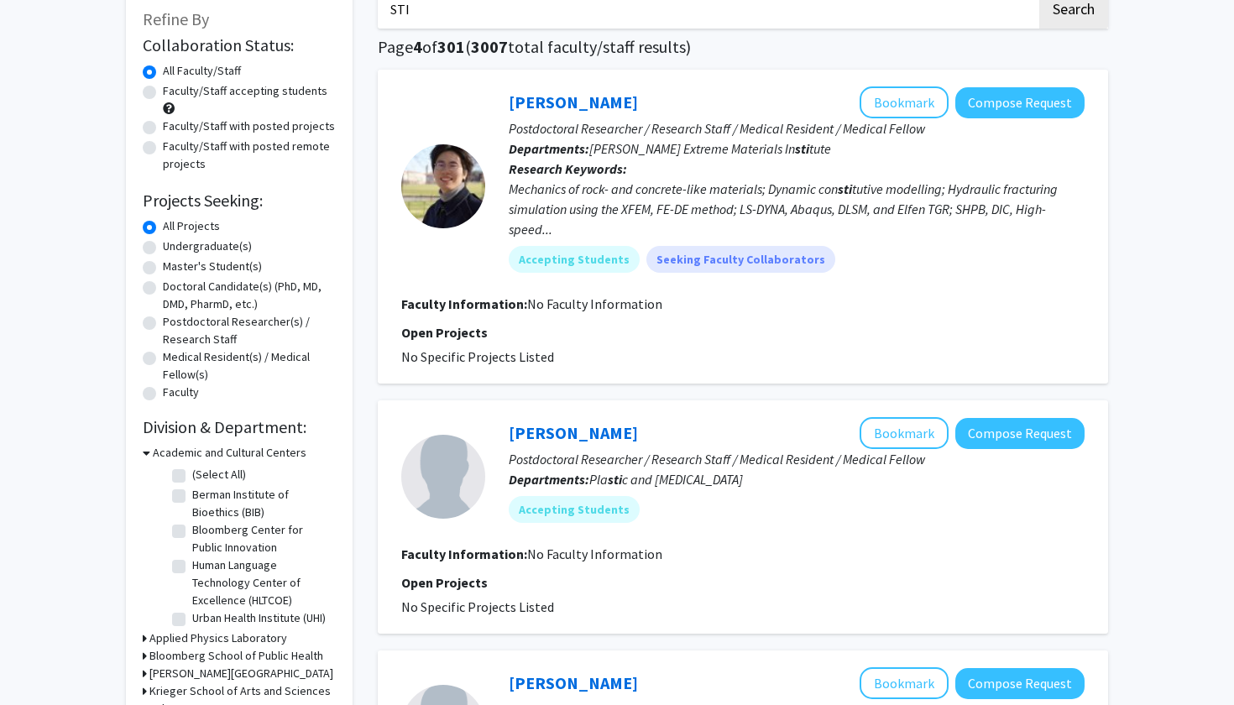
scroll to position [44, 0]
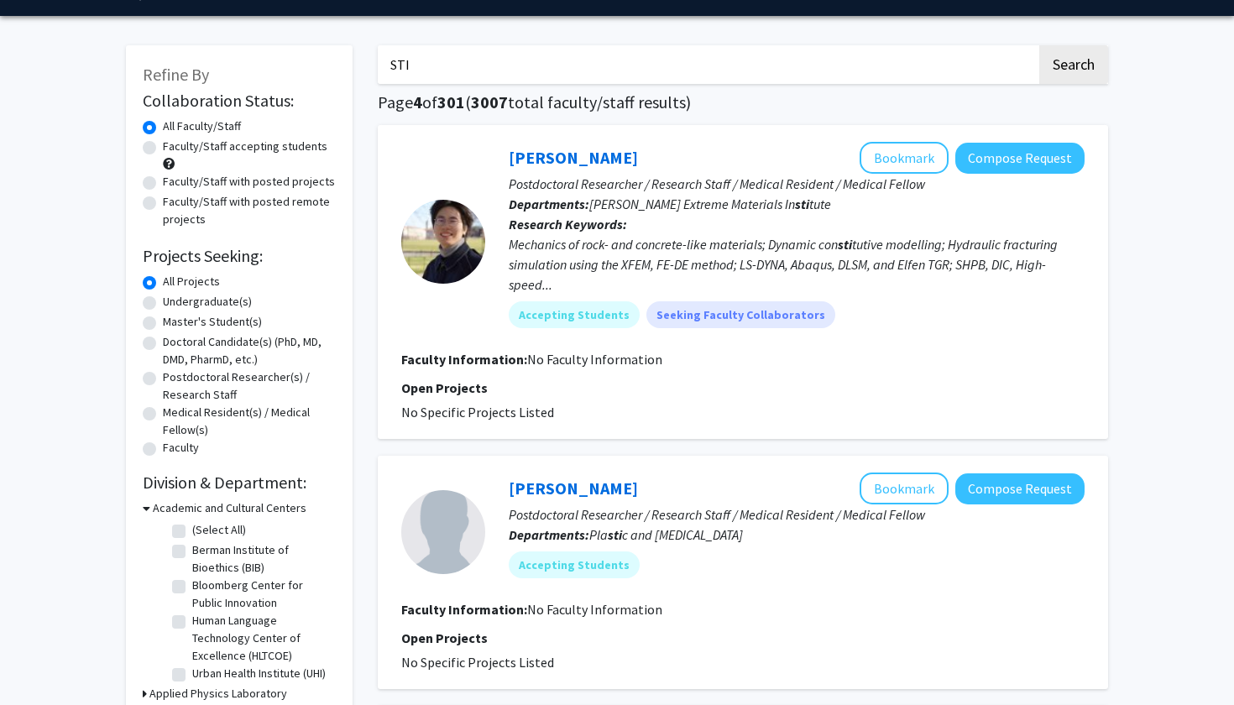
click at [524, 84] on input "STI" at bounding box center [707, 64] width 659 height 39
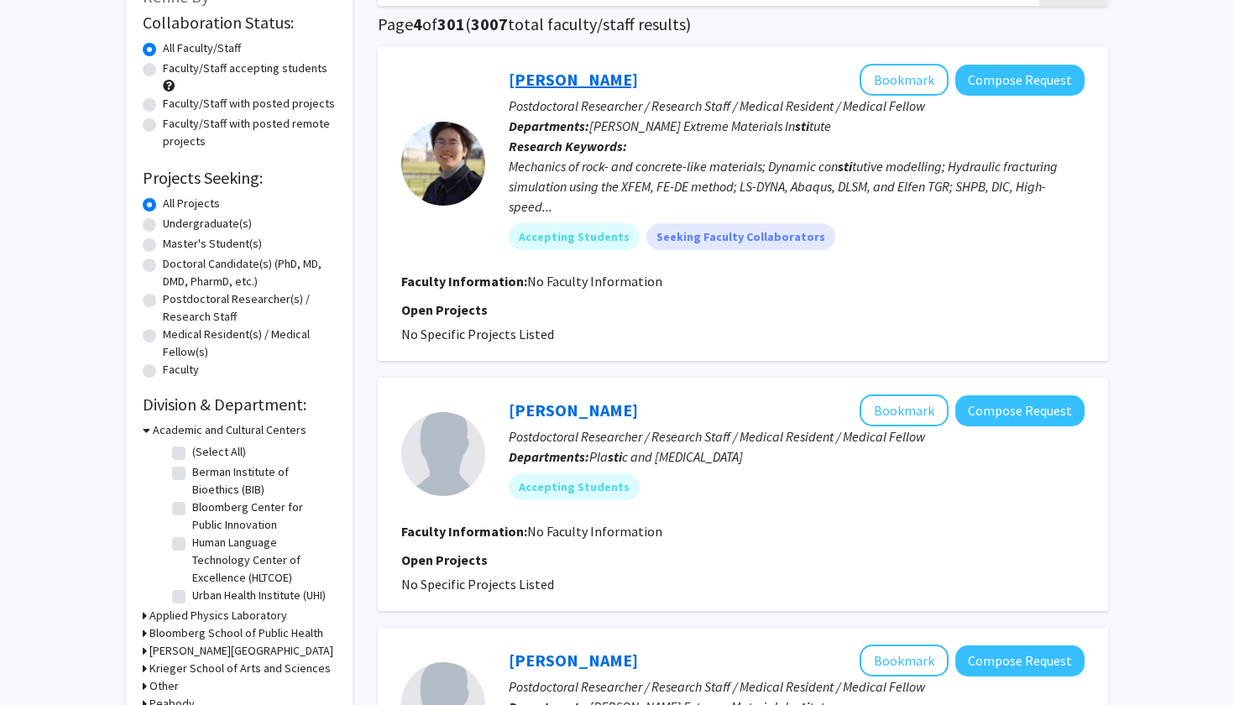
scroll to position [0, 0]
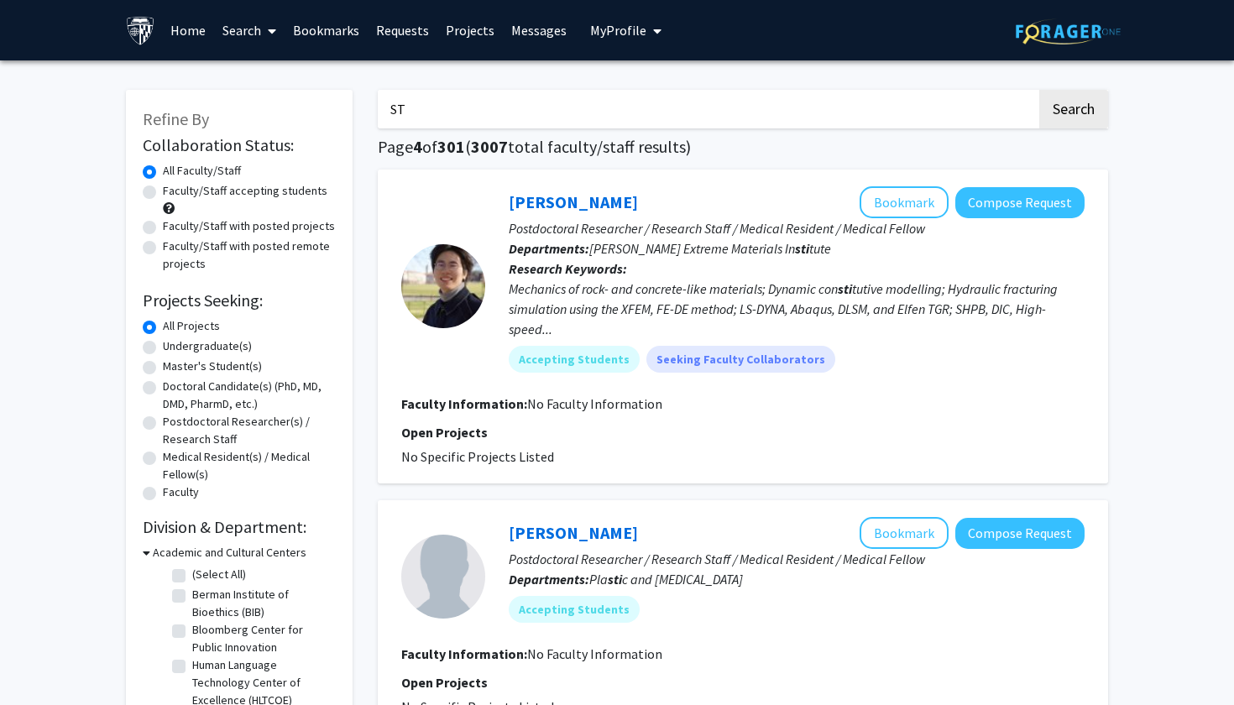
type input "S"
click at [1073, 112] on button "Search" at bounding box center [1073, 109] width 69 height 39
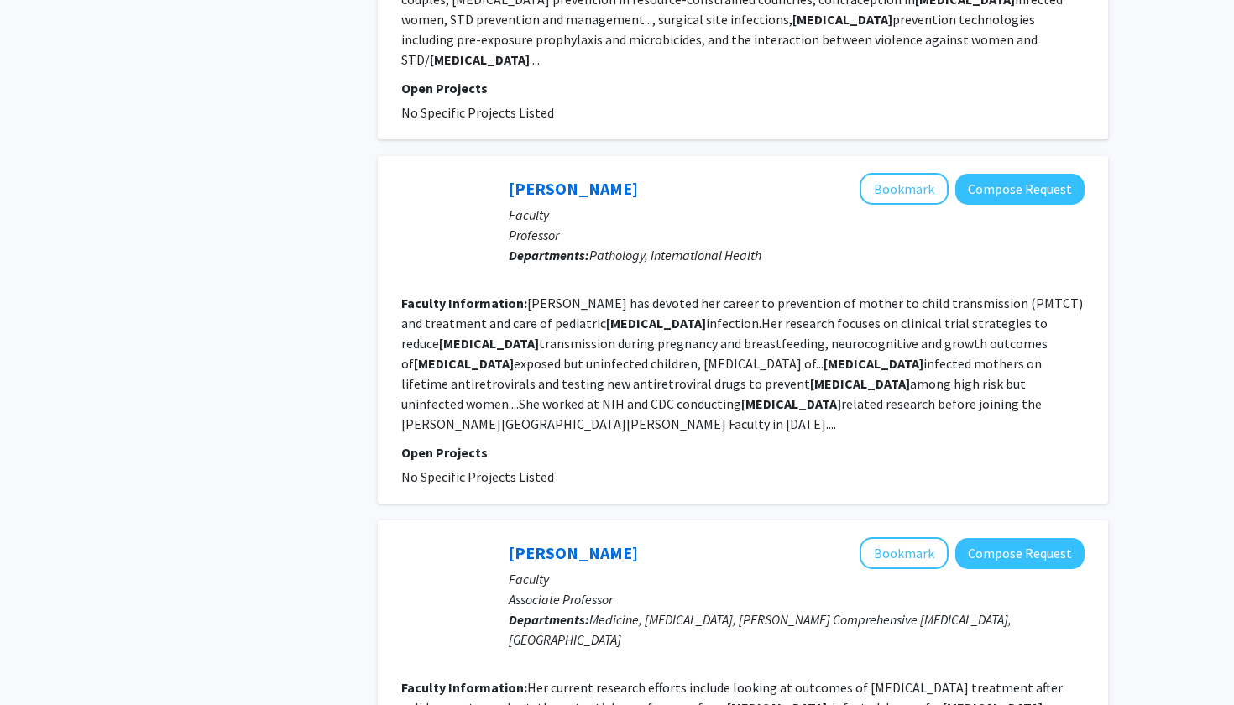
scroll to position [3540, 0]
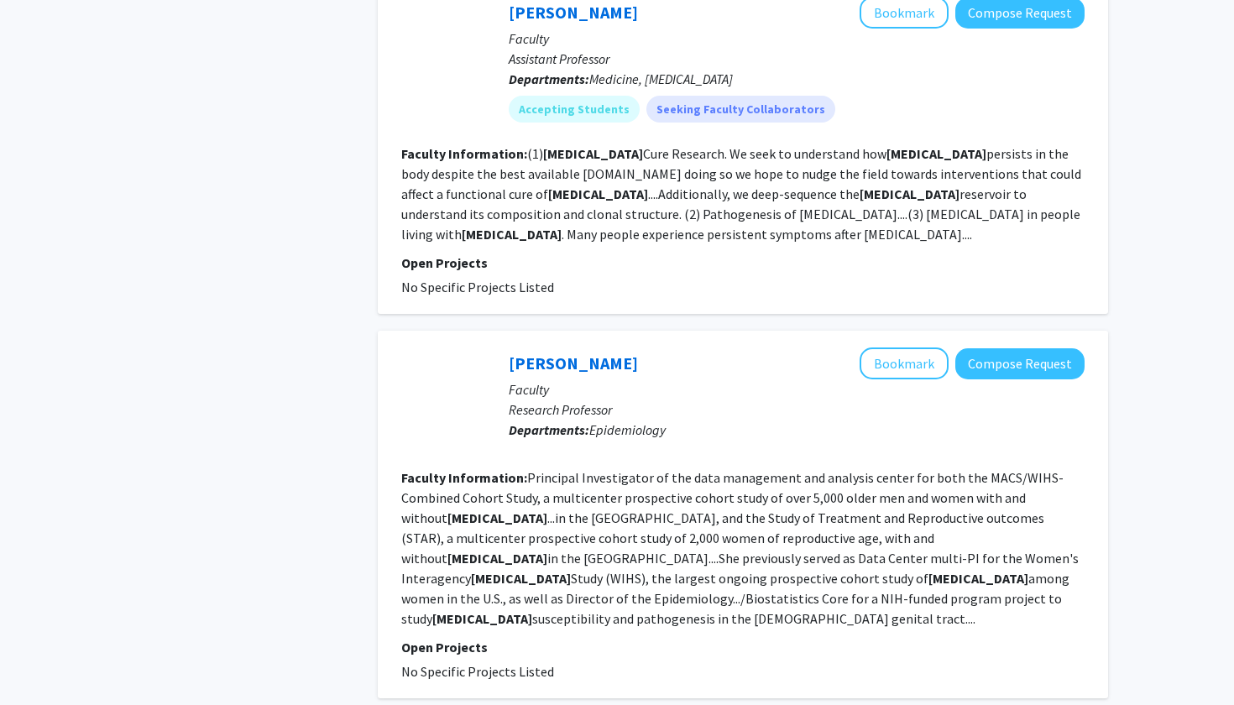
scroll to position [3150, 0]
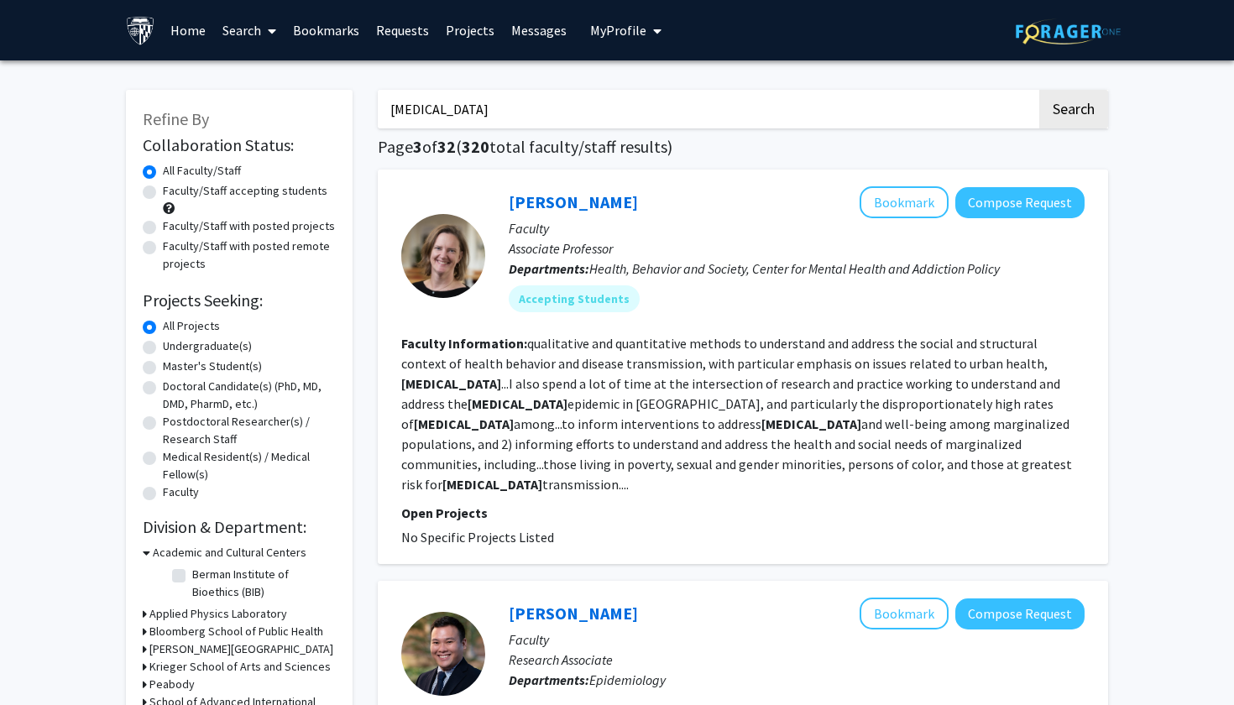
click at [410, 108] on input "[MEDICAL_DATA]" at bounding box center [707, 109] width 659 height 39
type input "pregnancy"
click at [1073, 112] on button "Search" at bounding box center [1073, 109] width 69 height 39
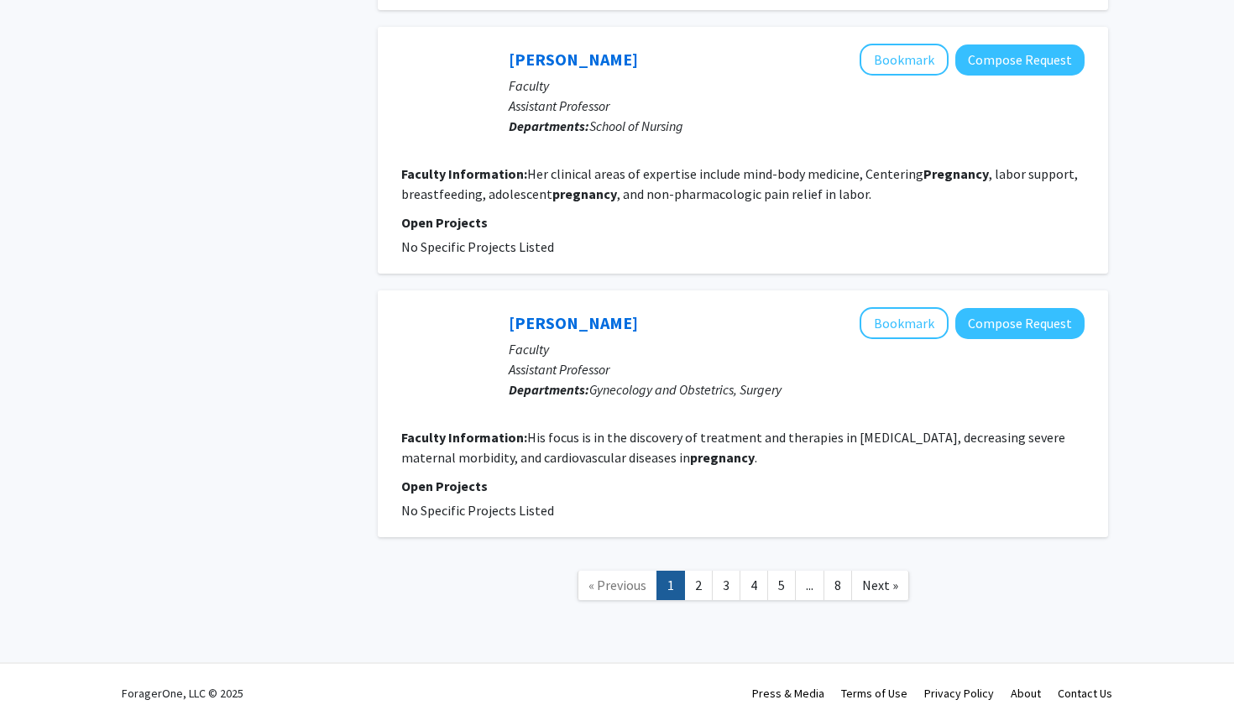
scroll to position [2599, 0]
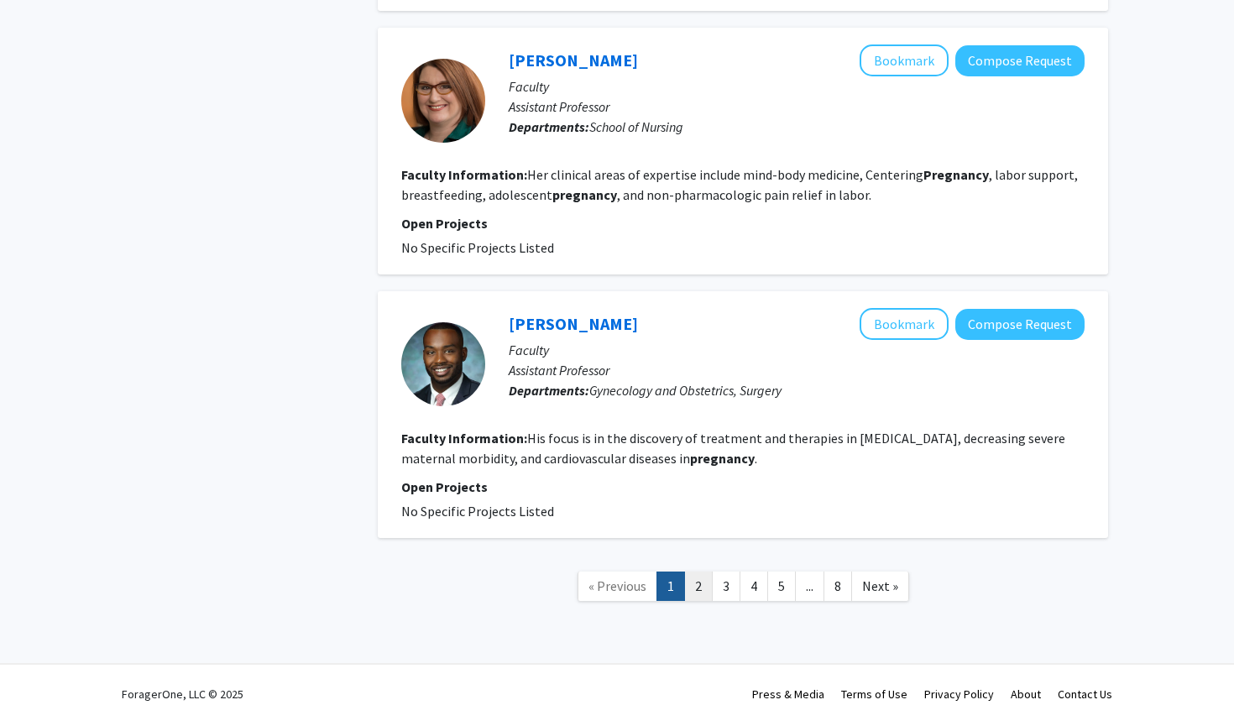
click at [699, 572] on link "2" at bounding box center [698, 586] width 29 height 29
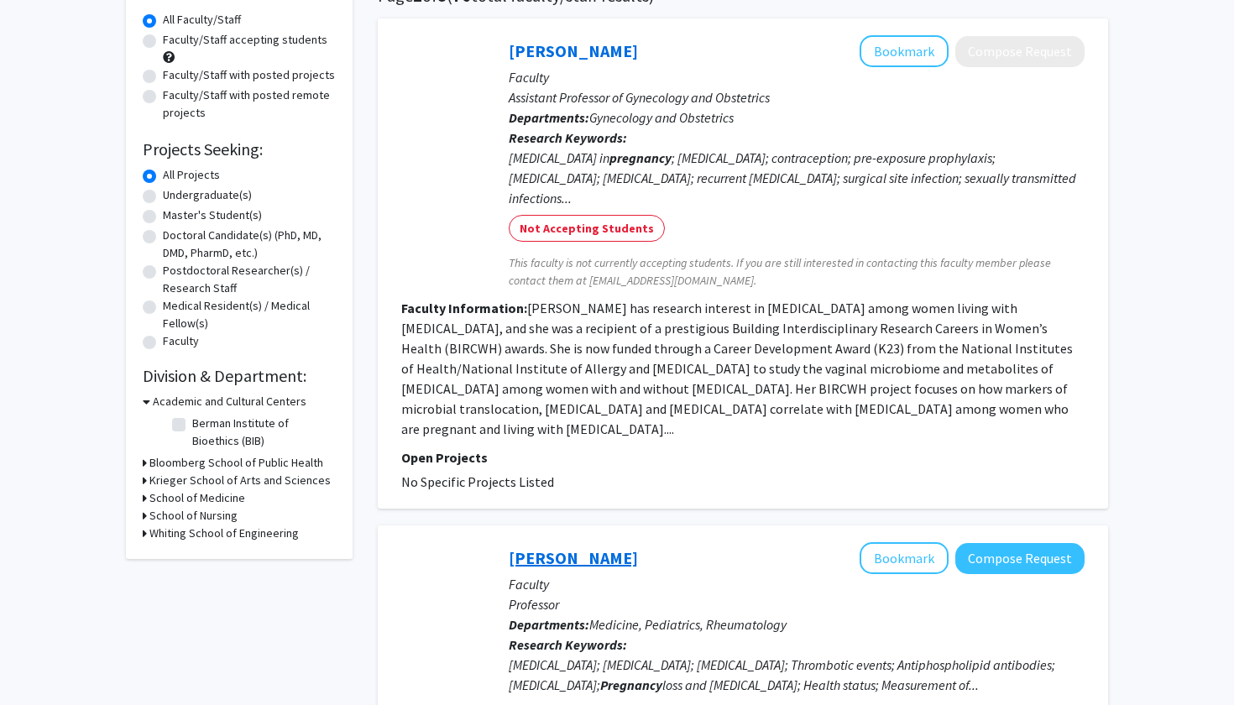
scroll to position [149, 0]
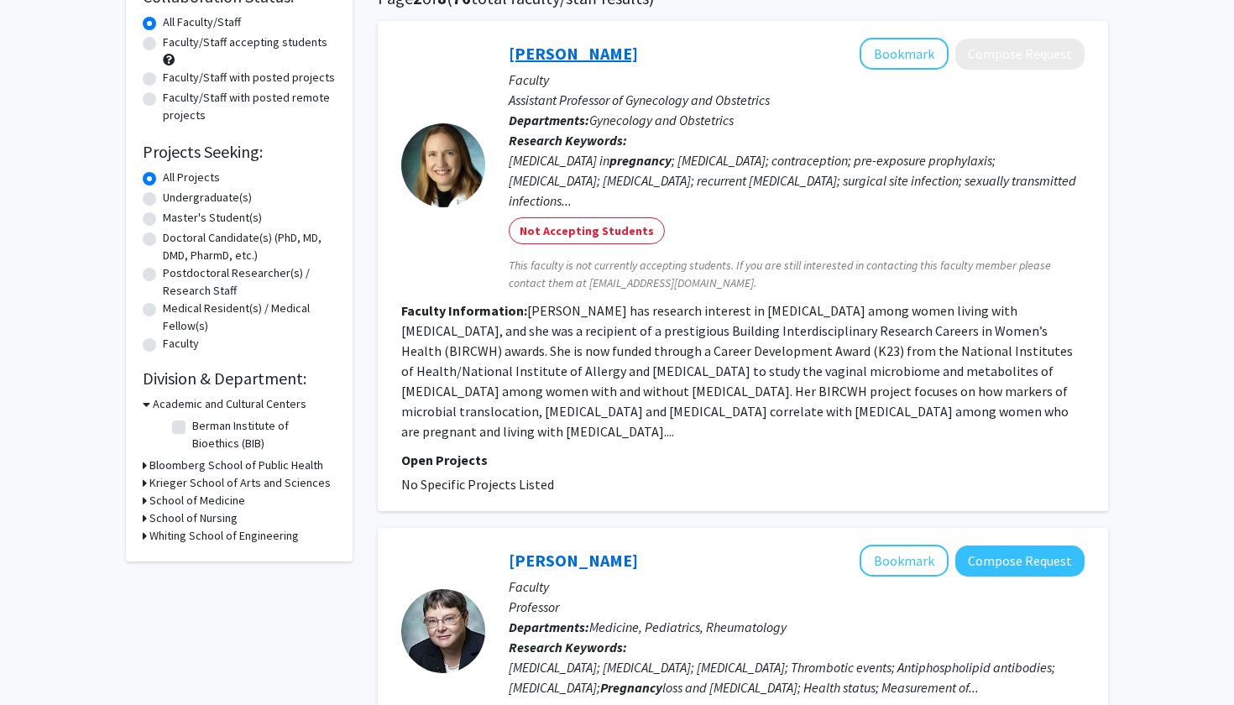
click at [594, 56] on link "[PERSON_NAME]" at bounding box center [573, 53] width 129 height 21
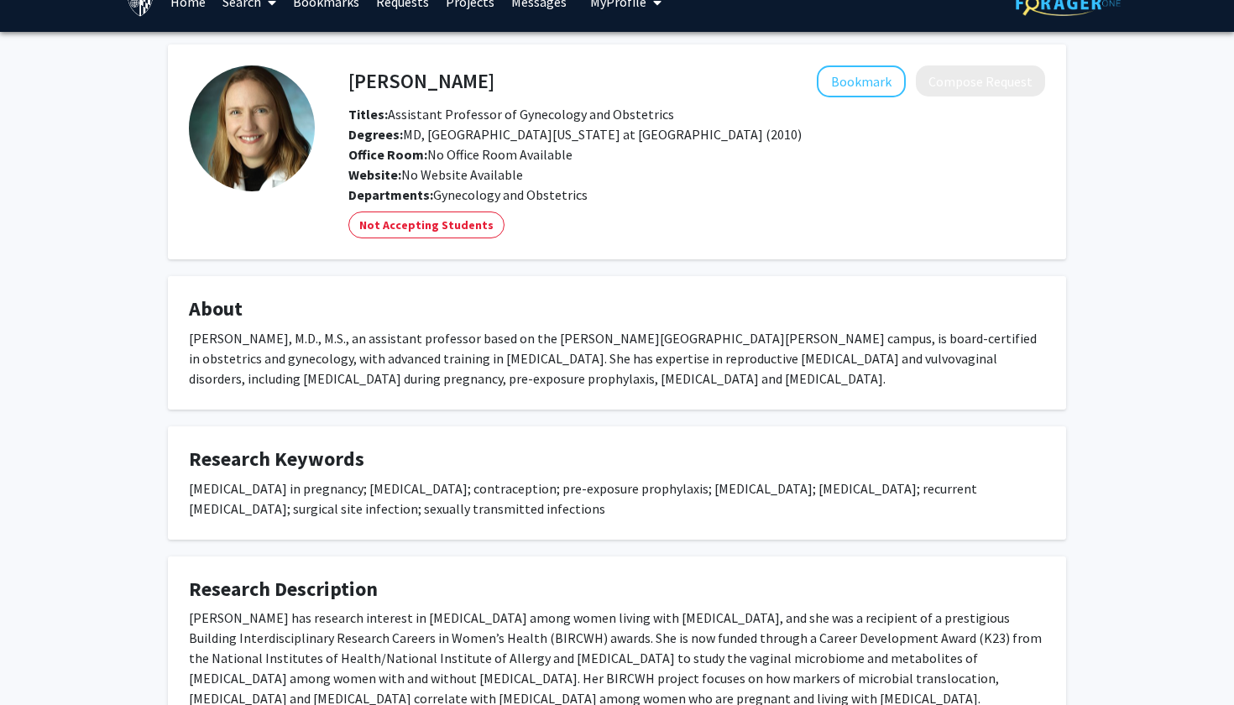
scroll to position [31, 0]
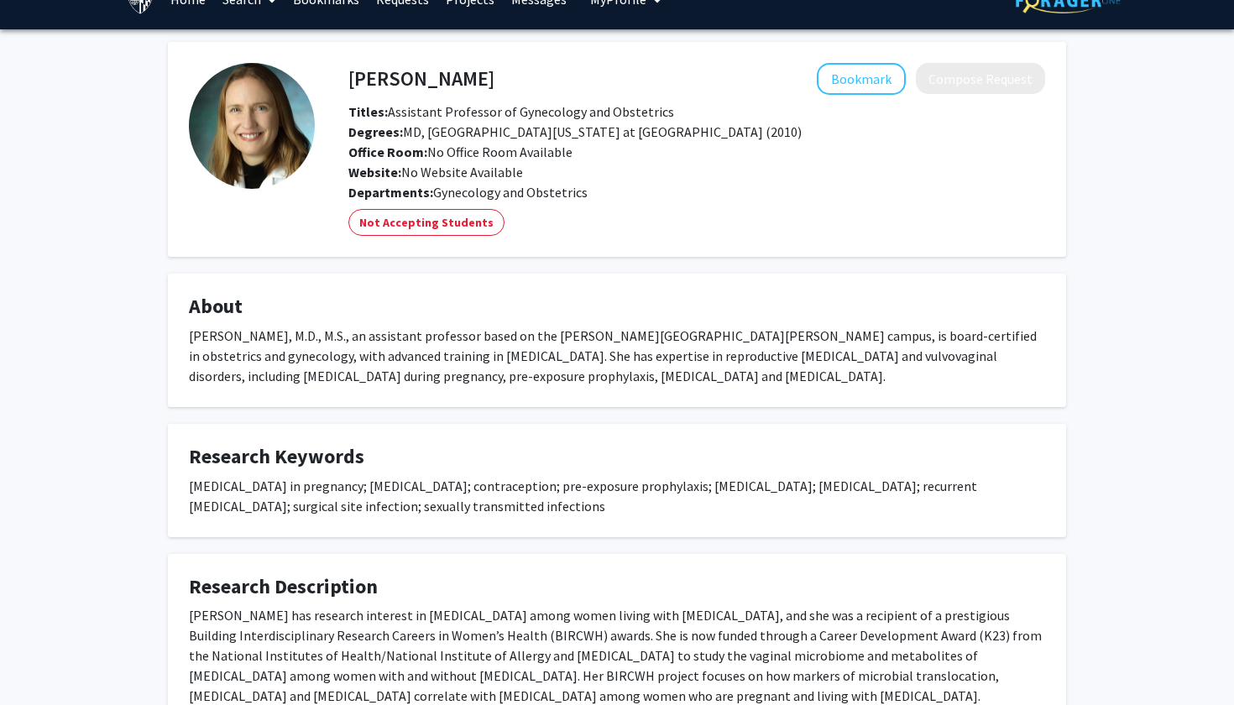
click at [497, 176] on span "Website: No Website Available" at bounding box center [435, 172] width 175 height 17
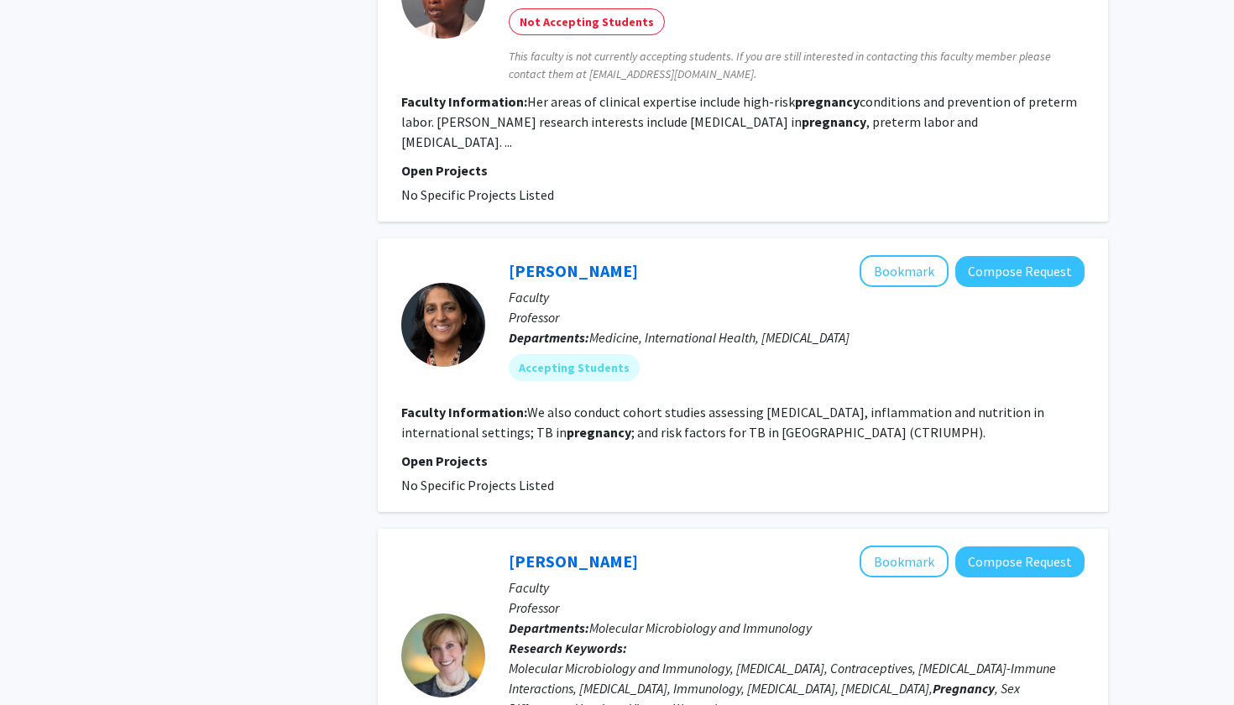
scroll to position [2346, 0]
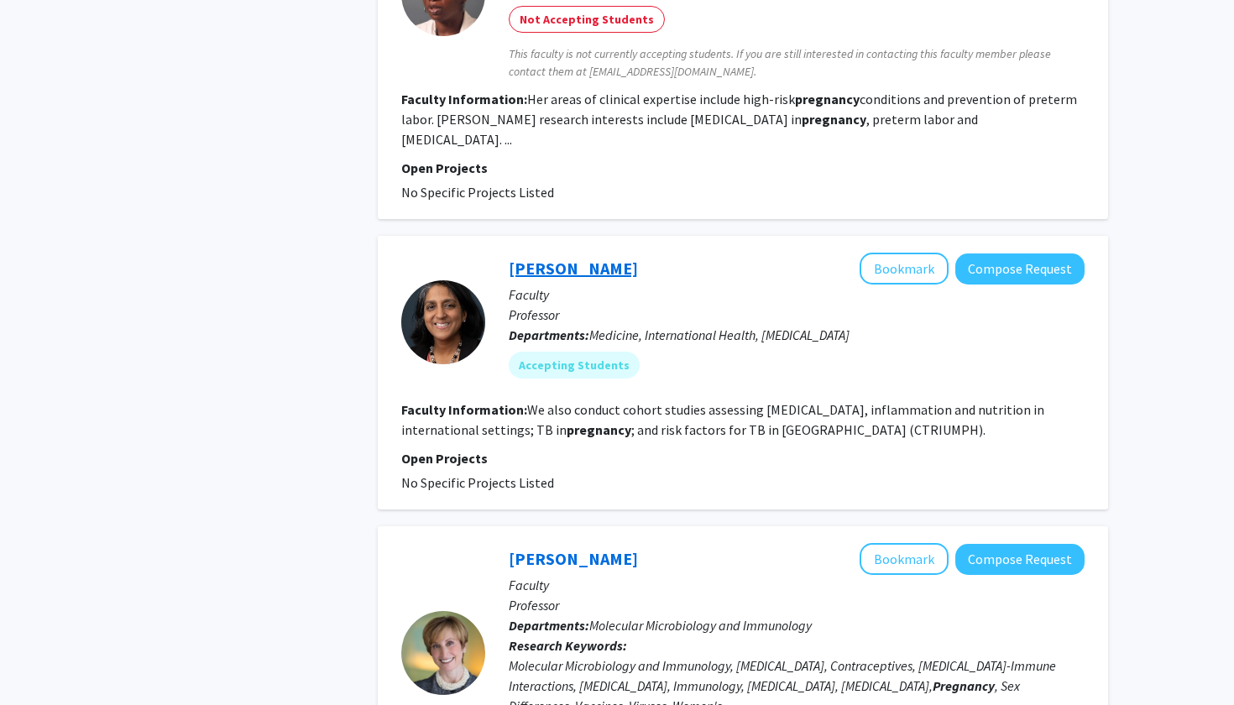
click at [553, 258] on link "[PERSON_NAME]" at bounding box center [573, 268] width 129 height 21
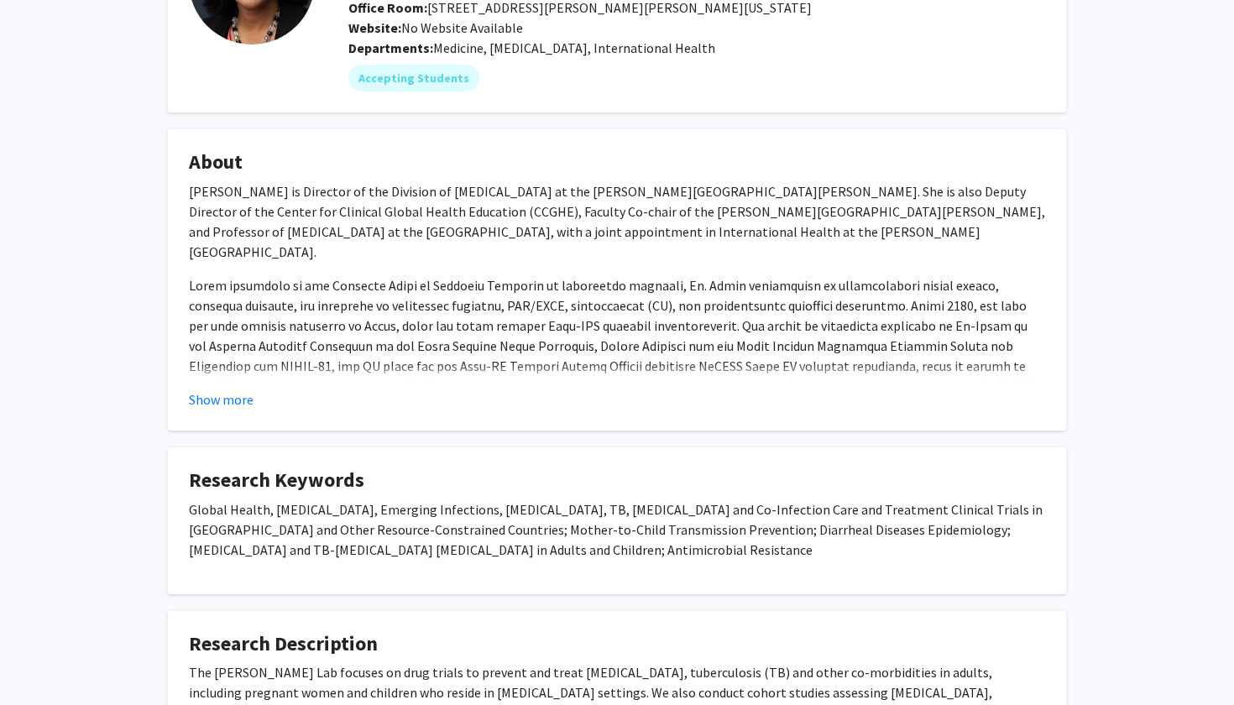
scroll to position [57, 0]
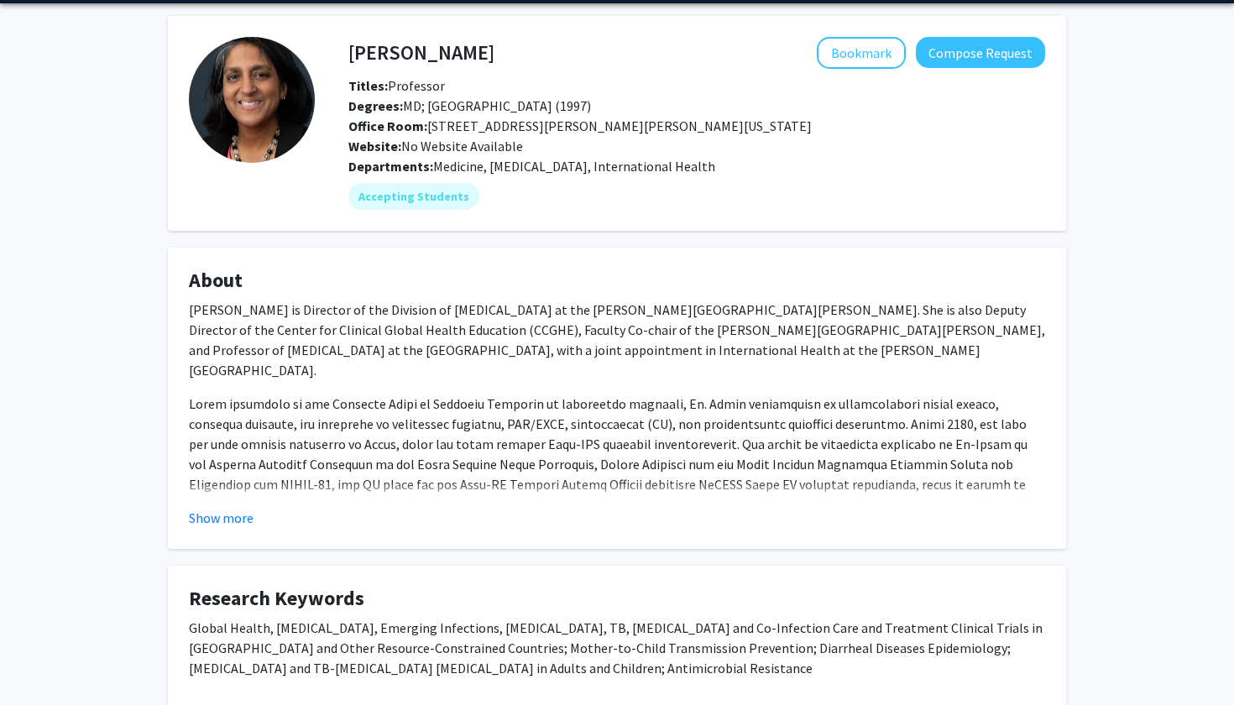
click at [497, 147] on span "Website: No Website Available" at bounding box center [435, 146] width 175 height 17
click at [409, 362] on div "[PERSON_NAME] is Director of the Division of [MEDICAL_DATA] at the [PERSON_NAME…" at bounding box center [617, 609] width 856 height 618
